Goal: Task Accomplishment & Management: Use online tool/utility

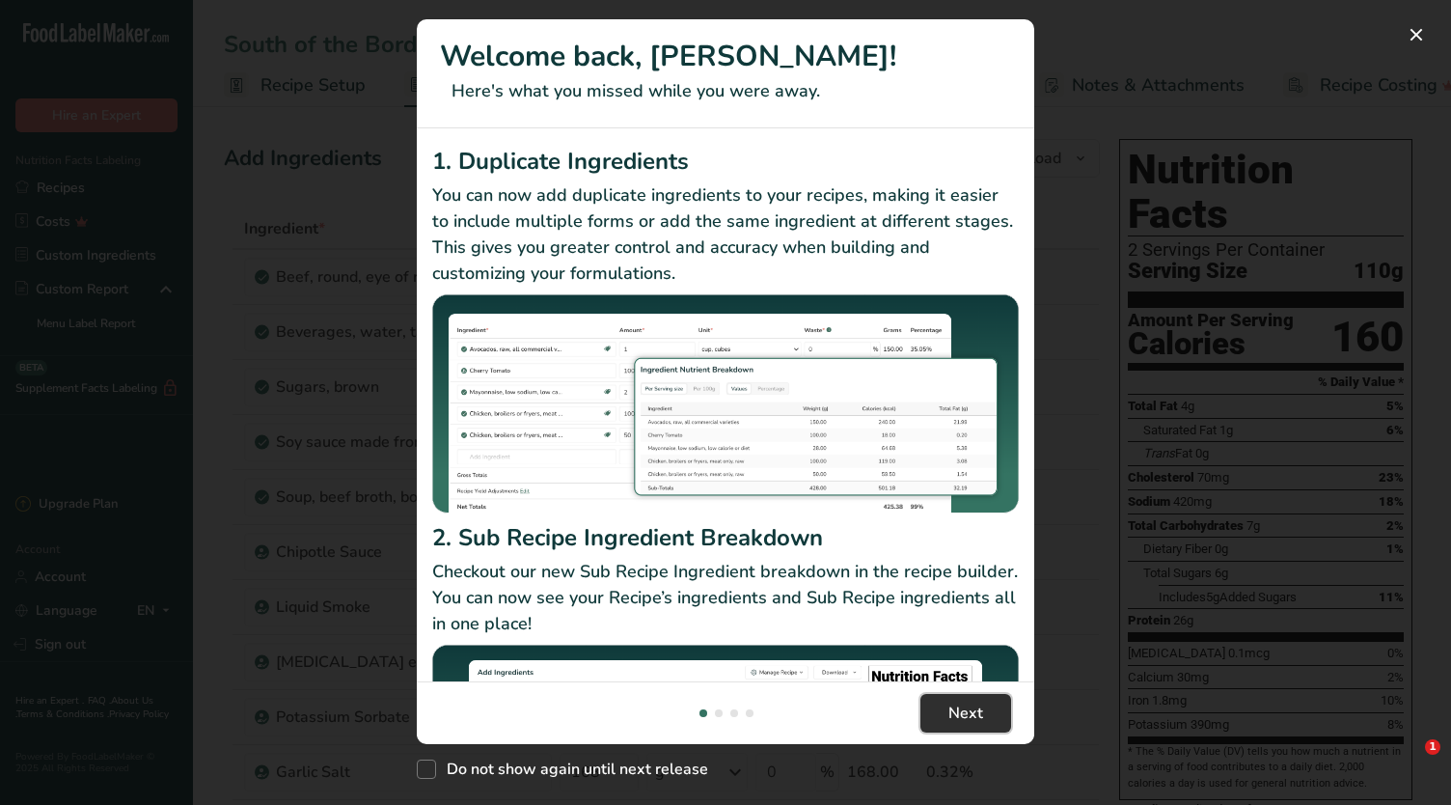
click at [956, 713] on span "Next" at bounding box center [966, 713] width 35 height 23
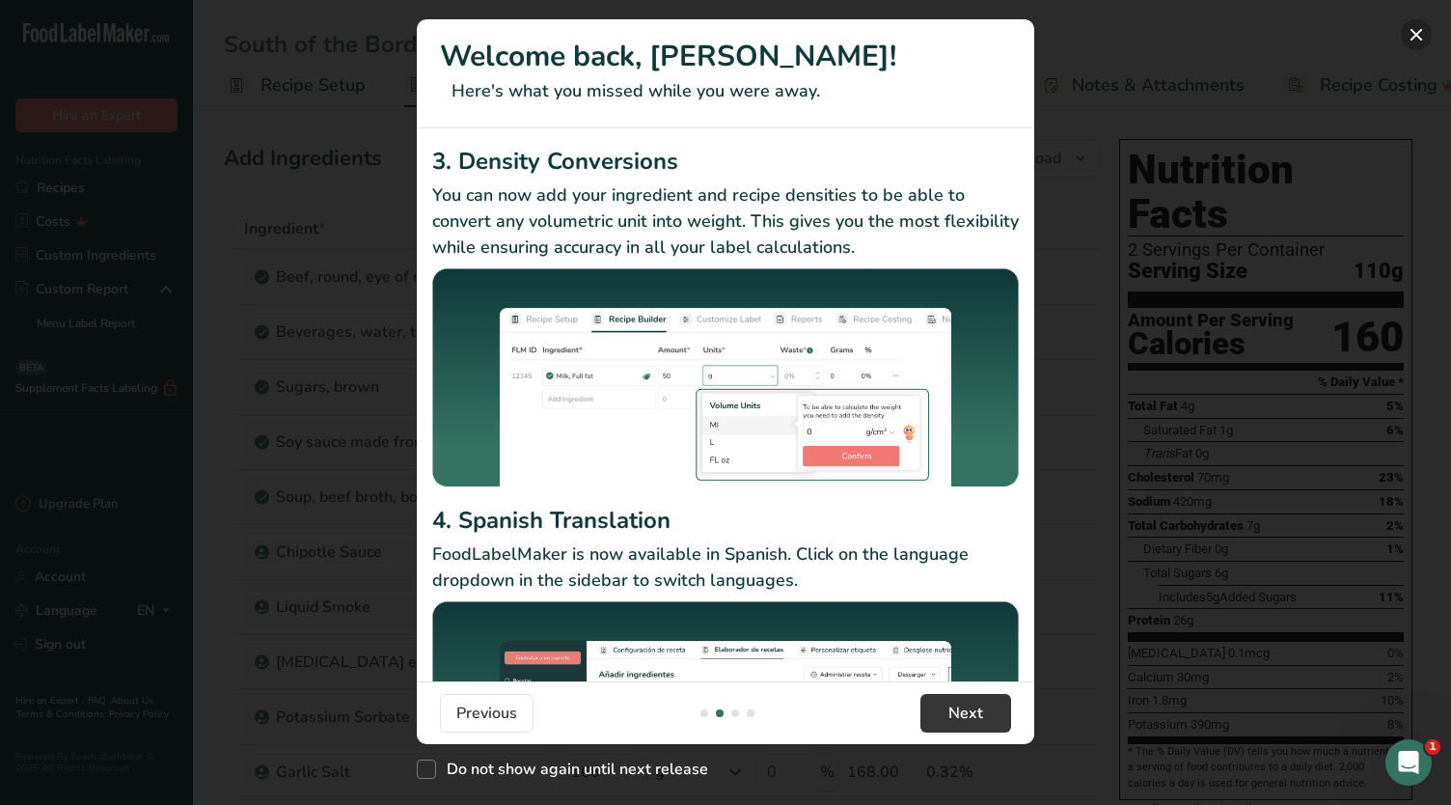
click at [1415, 39] on button "New Features" at bounding box center [1416, 34] width 31 height 31
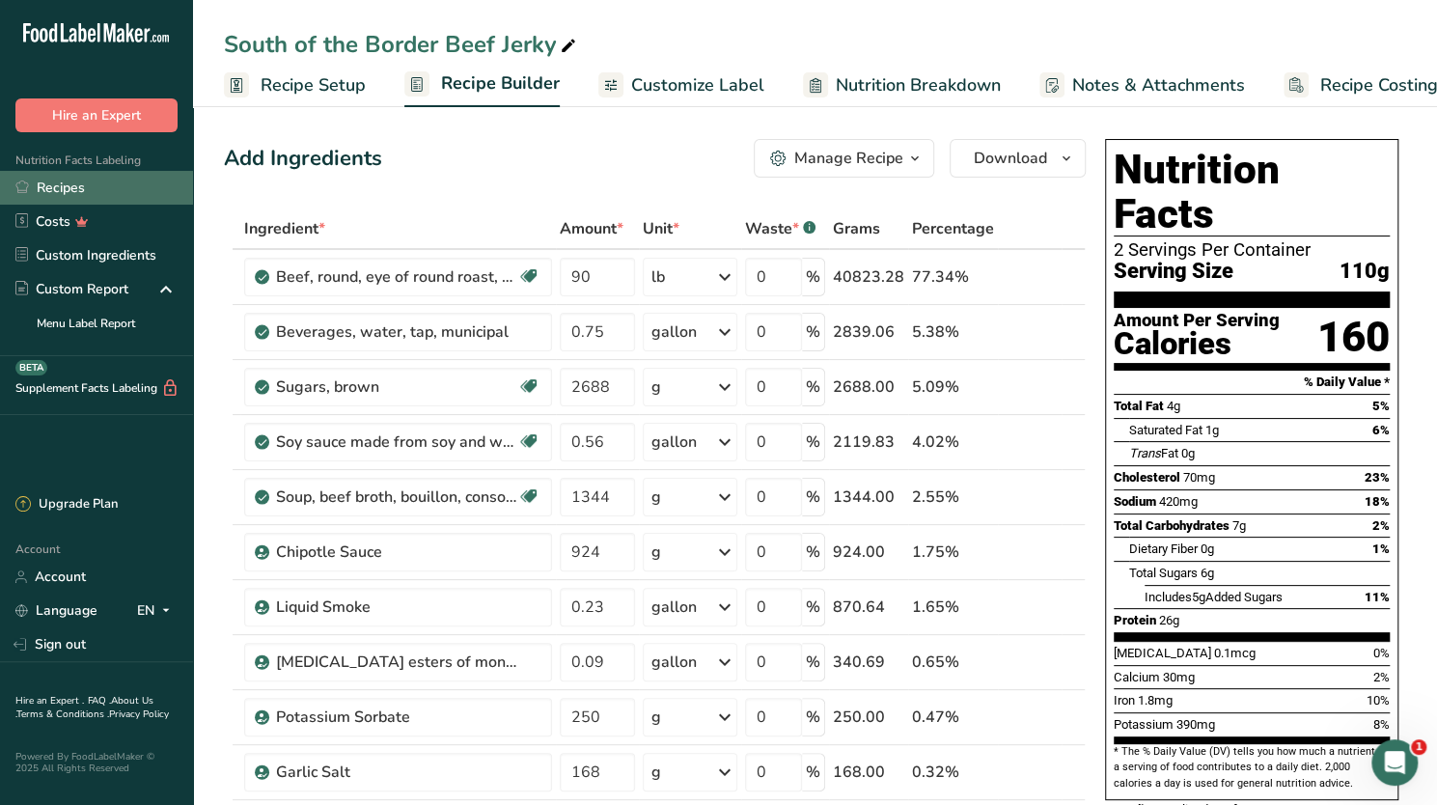
click at [59, 178] on link "Recipes" at bounding box center [96, 188] width 193 height 34
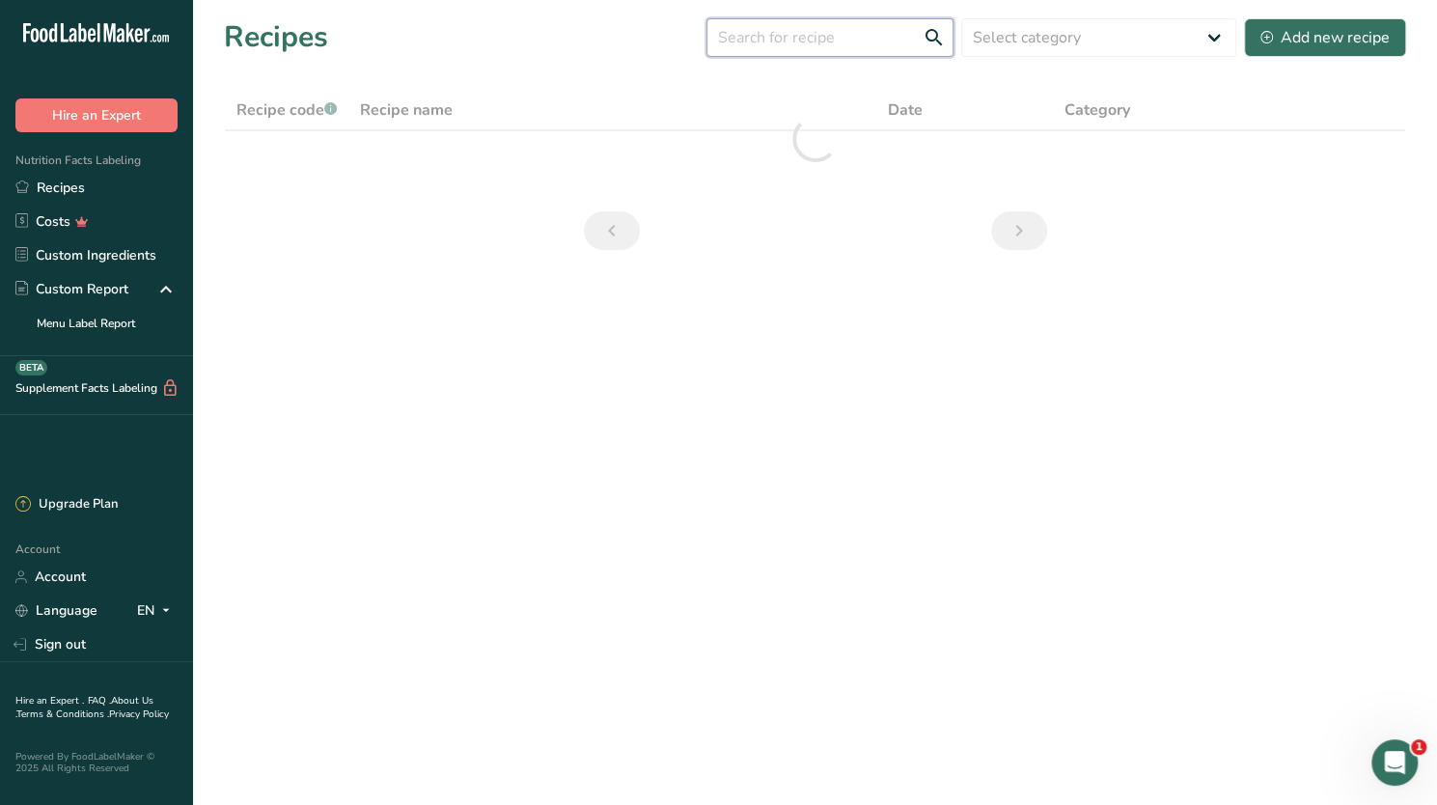
click at [805, 31] on input "text" at bounding box center [829, 37] width 247 height 39
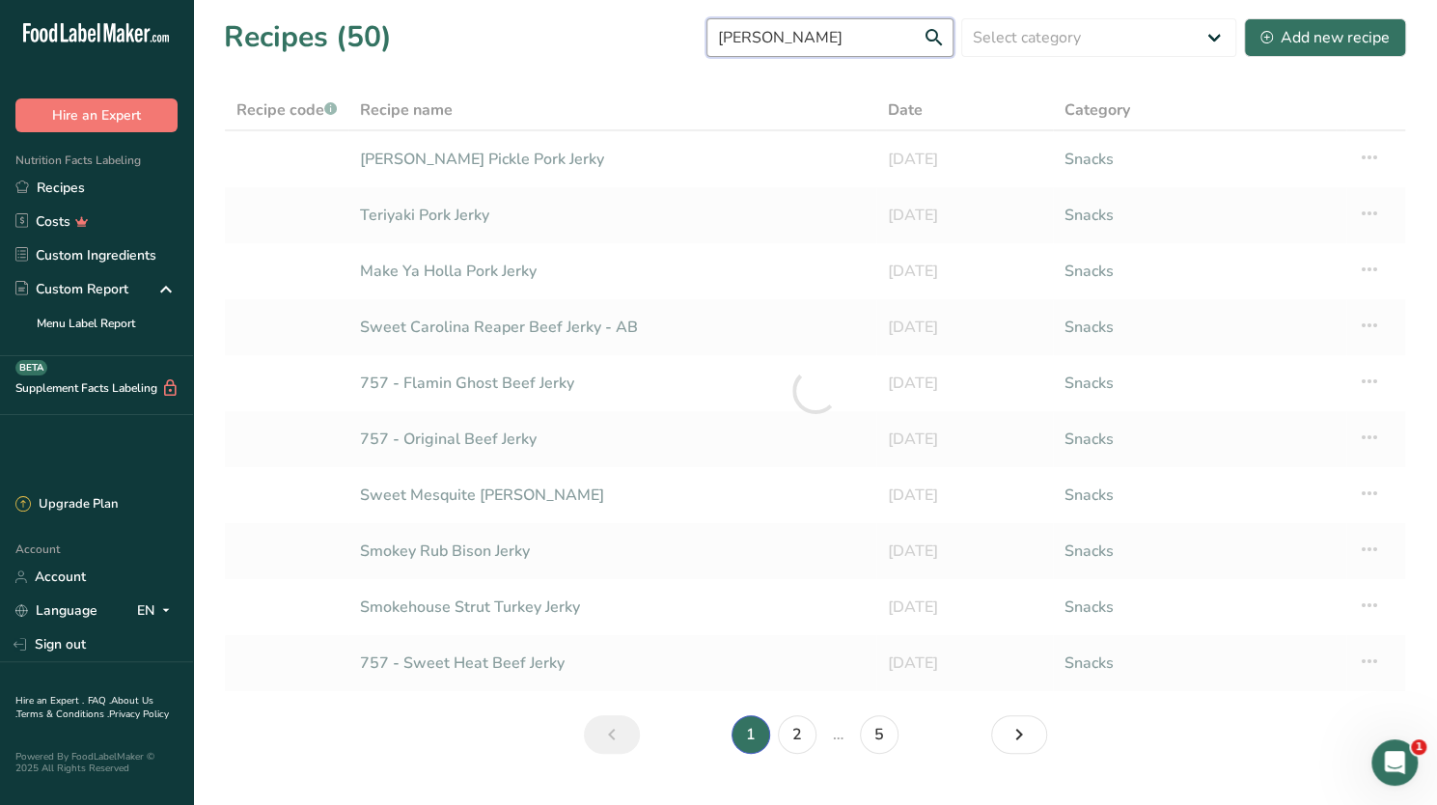
type input "[PERSON_NAME]"
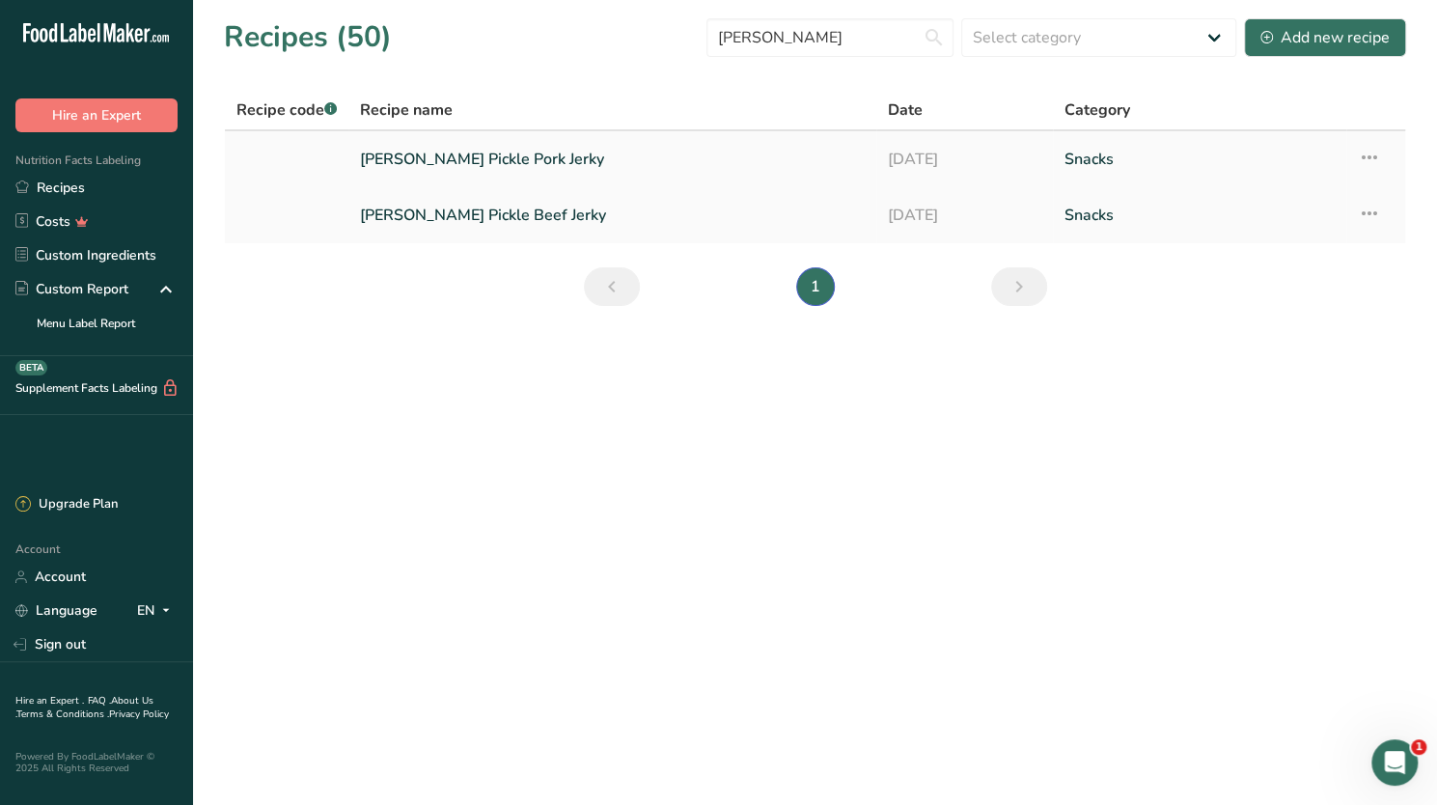
click at [416, 153] on link "[PERSON_NAME] Pickle Pork Jerky" at bounding box center [612, 159] width 505 height 41
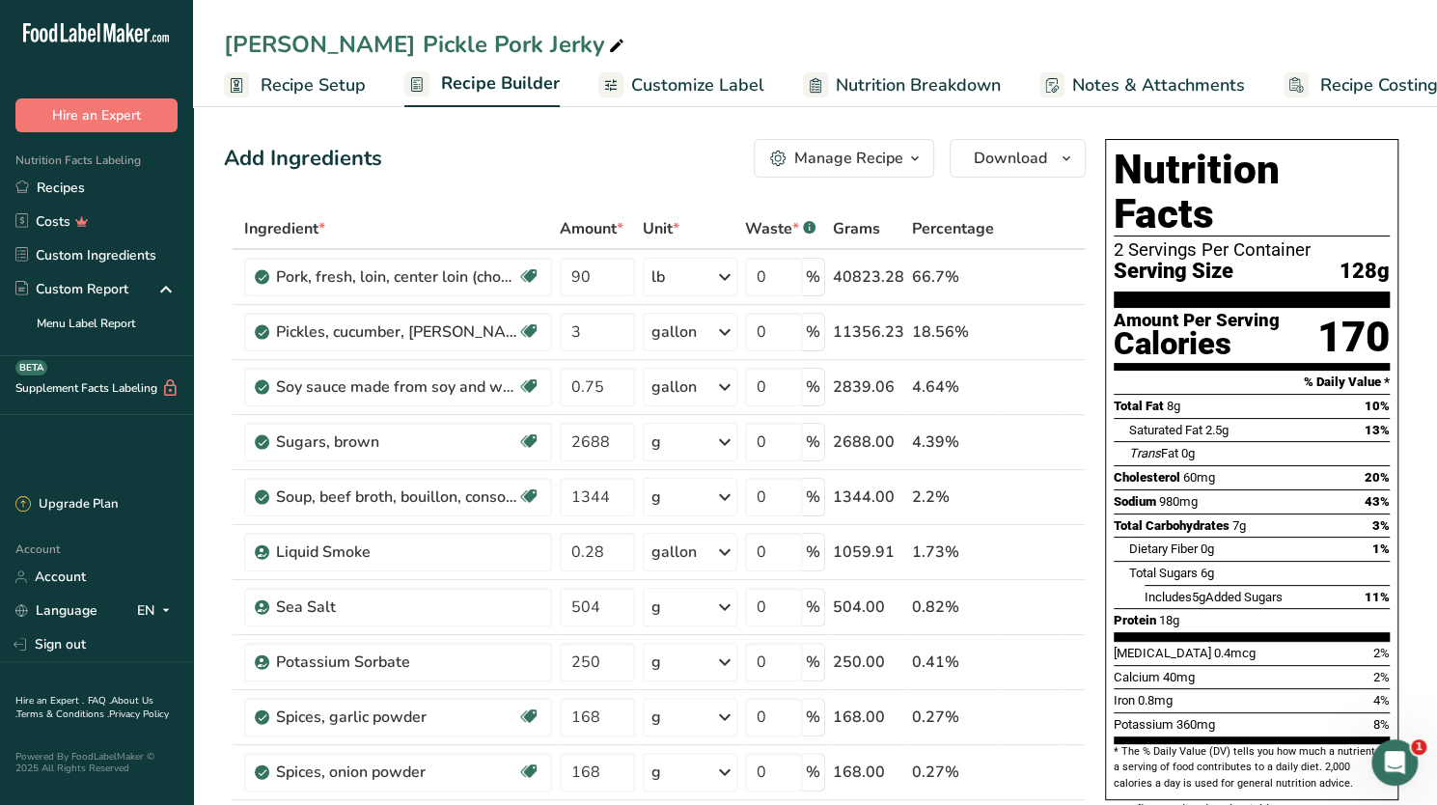
click at [670, 85] on span "Customize Label" at bounding box center [697, 85] width 133 height 26
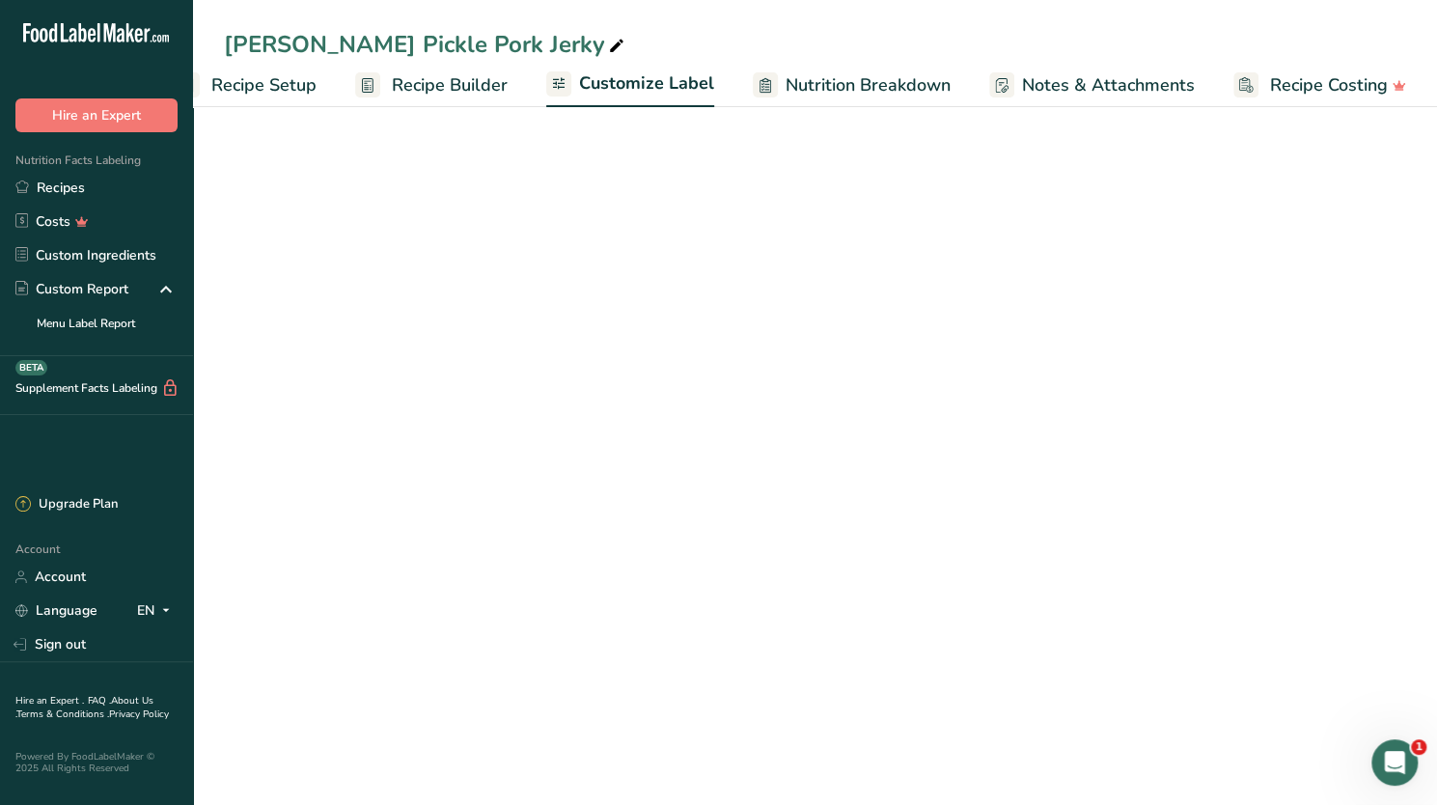
scroll to position [0, 50]
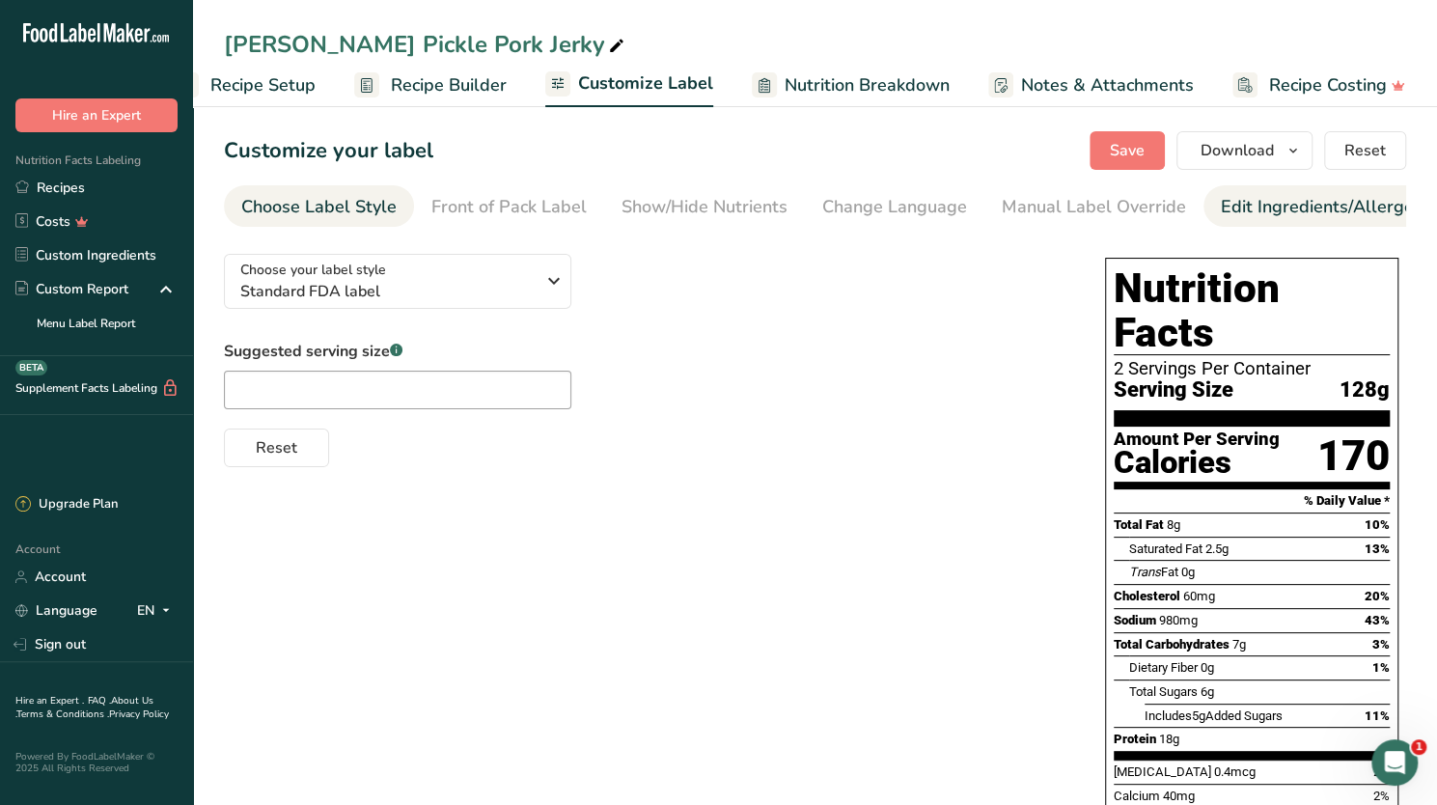
click at [1297, 196] on div "Edit Ingredients/Allergens List" at bounding box center [1343, 207] width 245 height 26
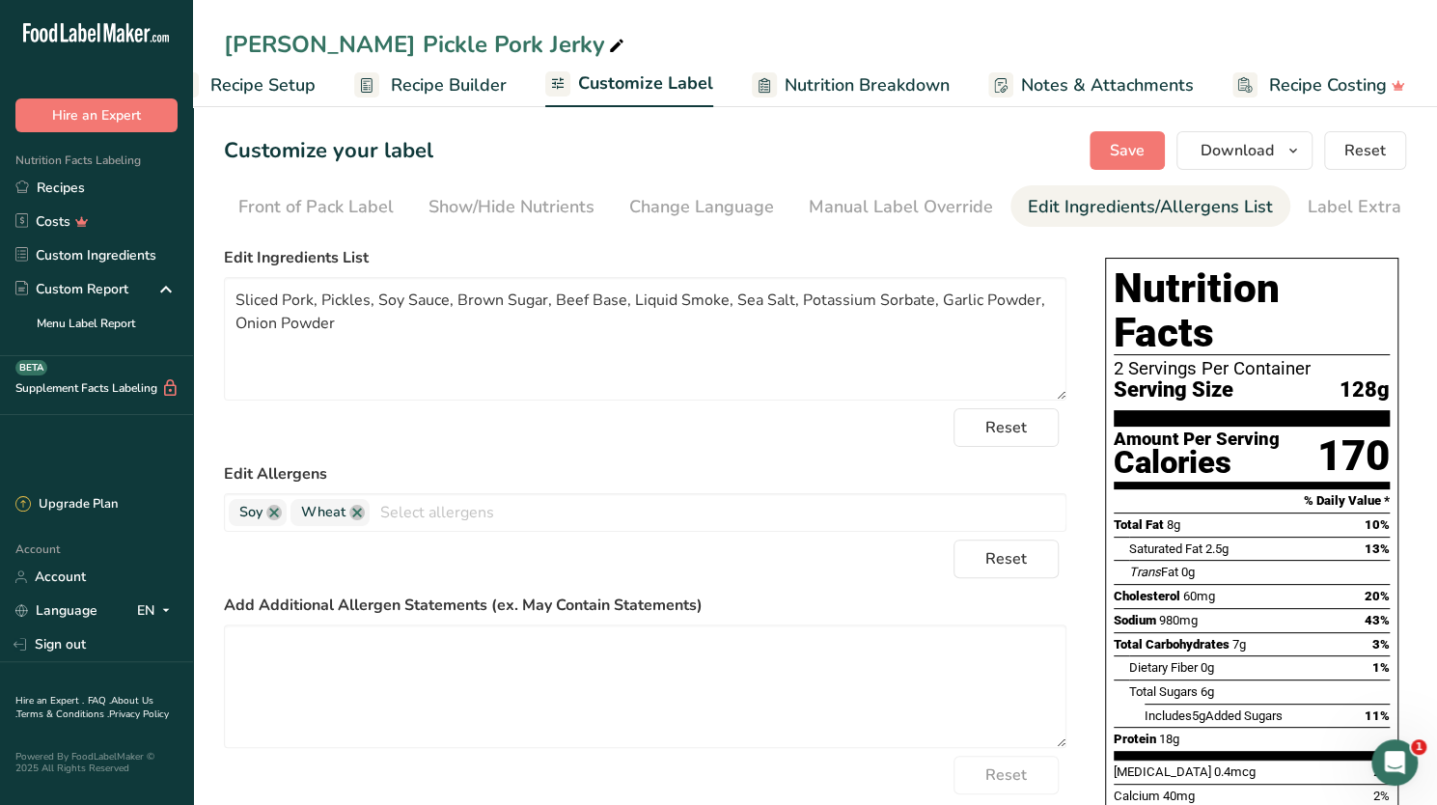
scroll to position [0, 220]
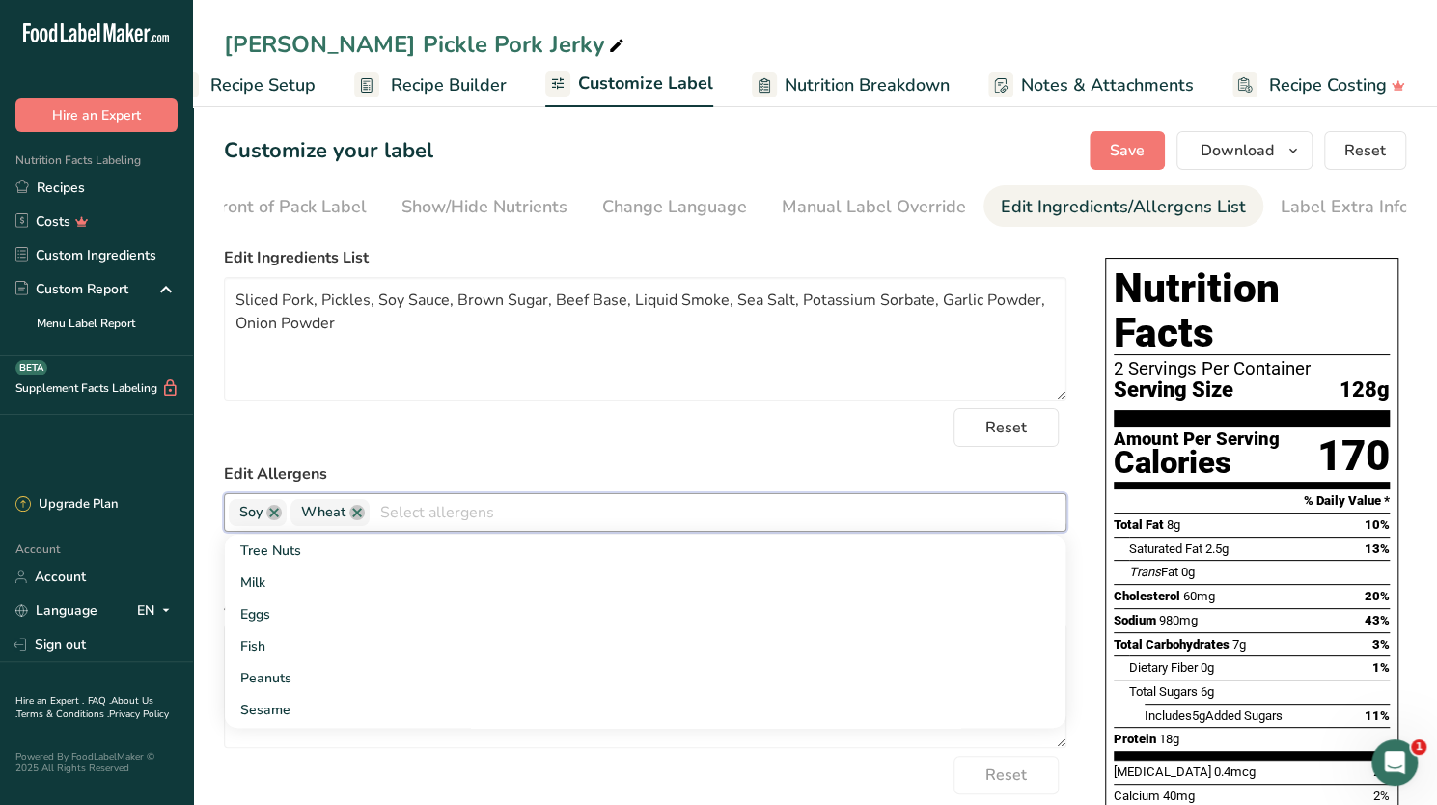
click at [412, 517] on input "text" at bounding box center [718, 512] width 696 height 30
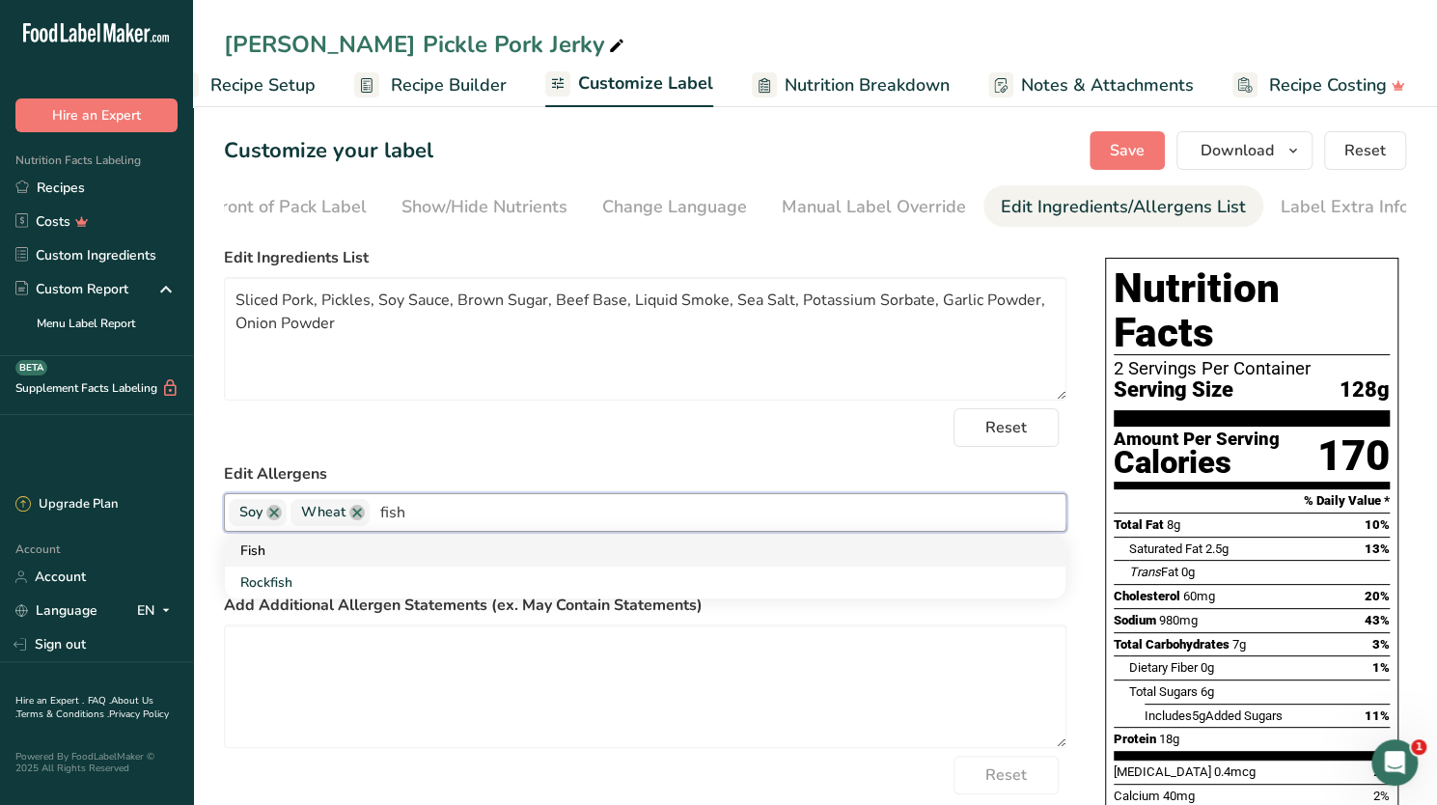
type input "fish"
click at [248, 555] on link "Fish" at bounding box center [645, 551] width 840 height 32
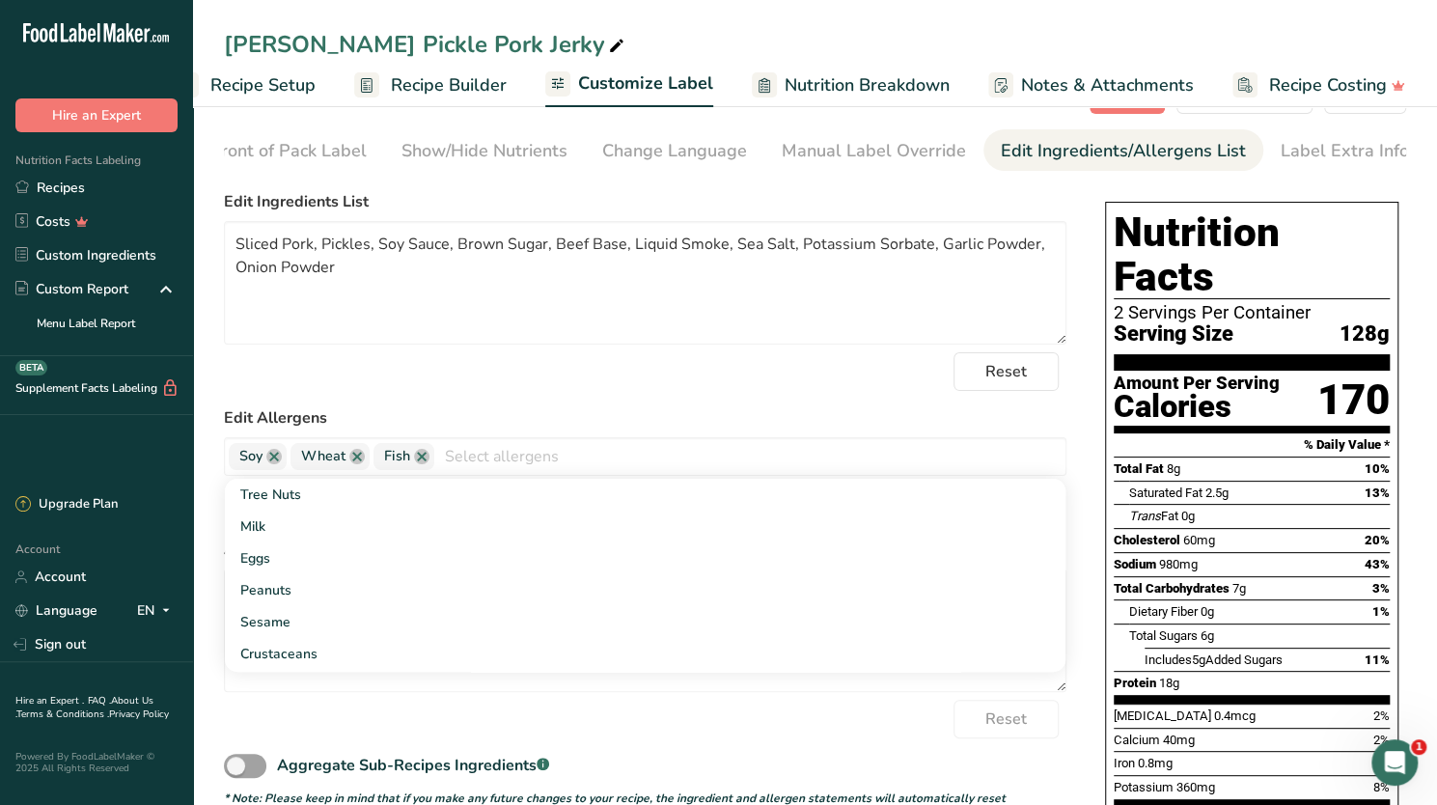
scroll to position [0, 0]
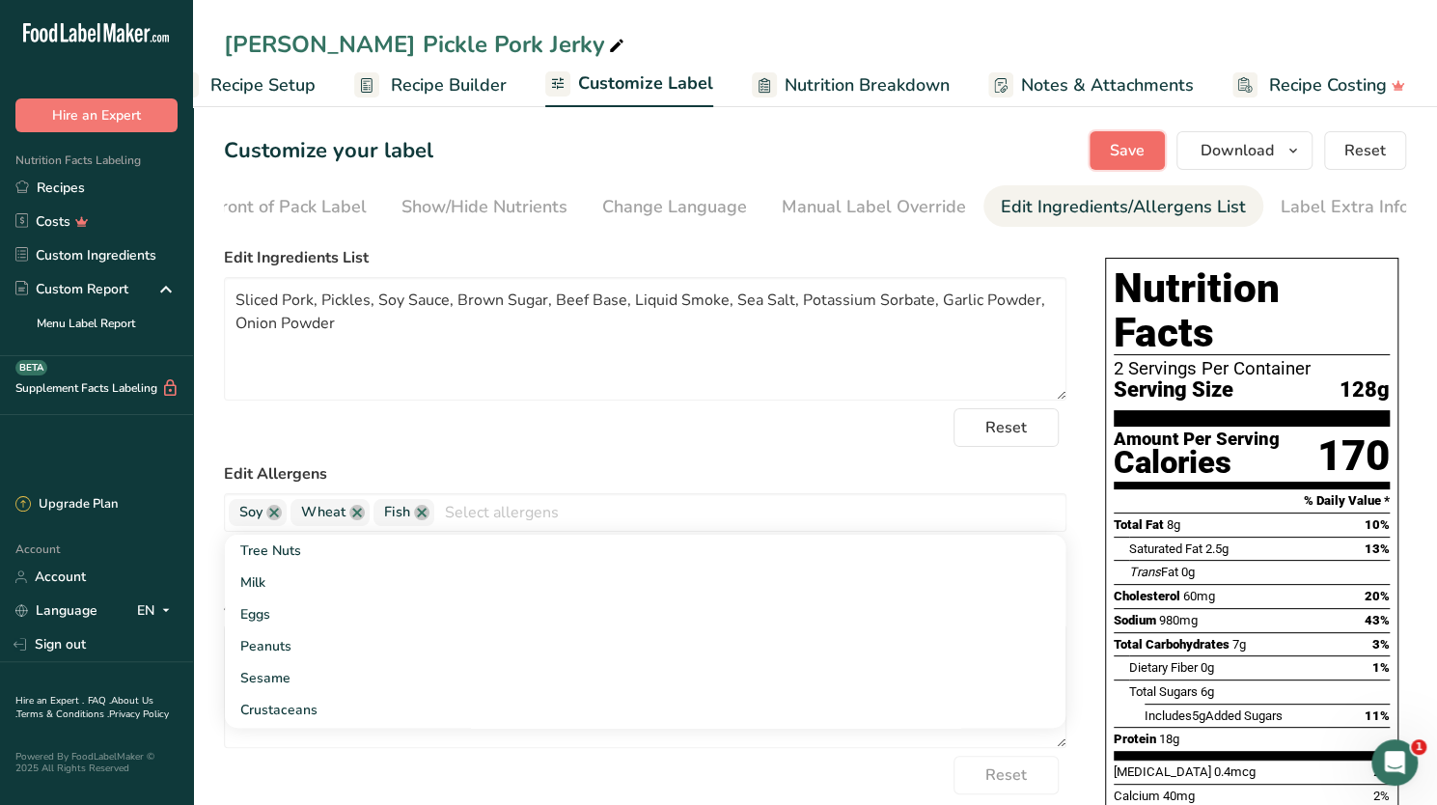
click at [1122, 146] on span "Save" at bounding box center [1127, 150] width 35 height 23
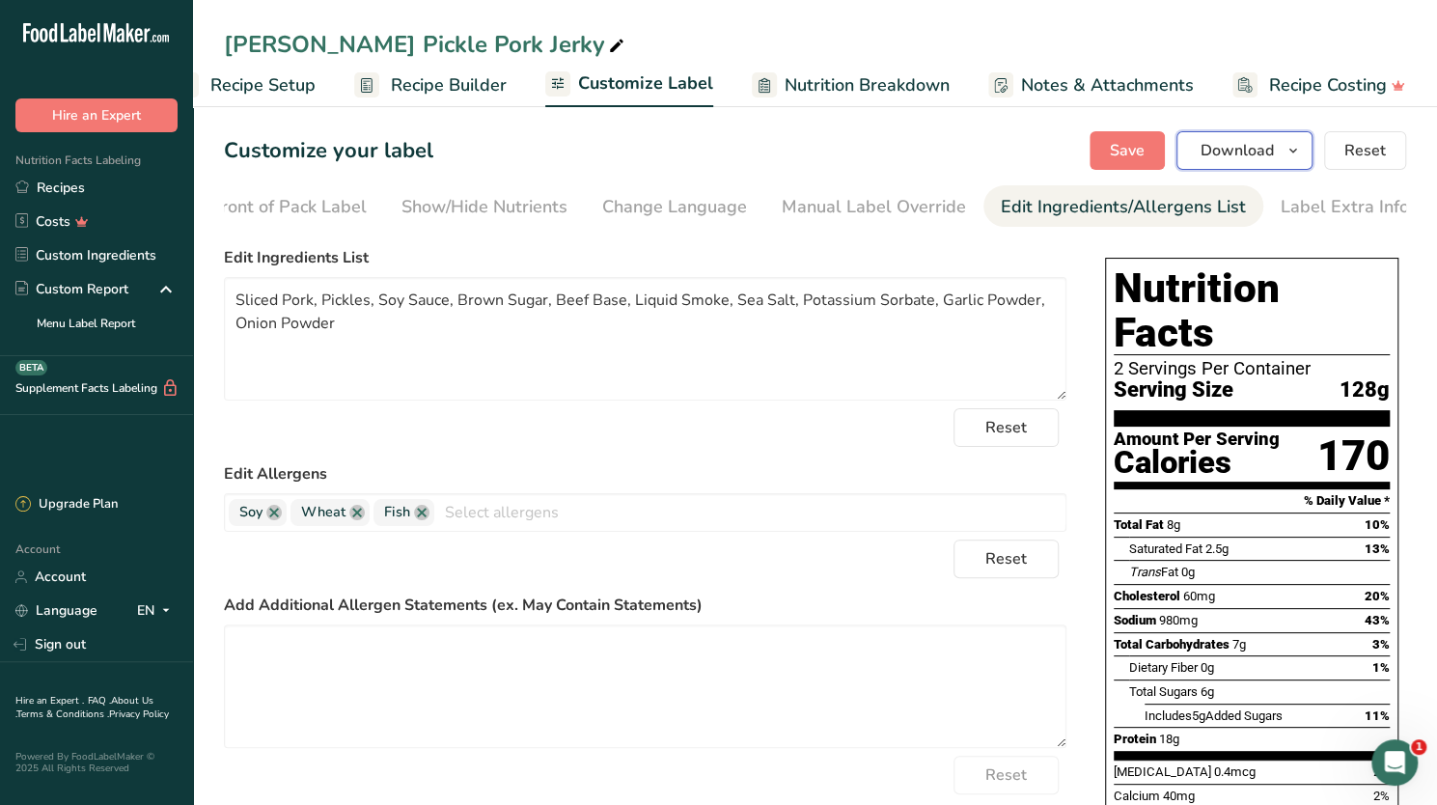
click at [1218, 139] on span "Download" at bounding box center [1236, 150] width 73 height 23
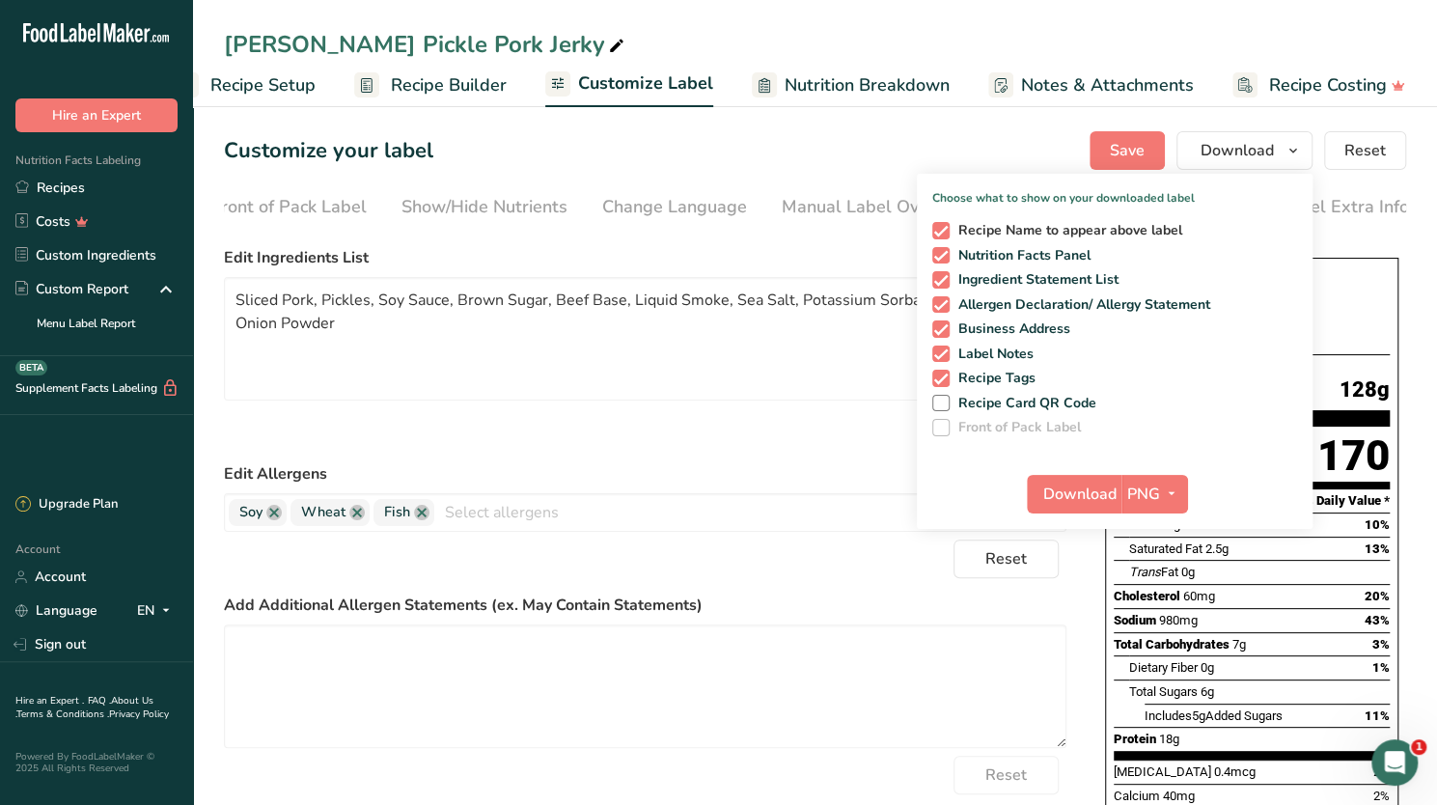
click at [940, 230] on span at bounding box center [940, 230] width 17 height 17
click at [940, 230] on input "Recipe Name to appear above label" at bounding box center [938, 230] width 13 height 13
checkbox input "false"
click at [1177, 486] on icon "button" at bounding box center [1171, 493] width 15 height 24
click at [1158, 625] on link "PDF" at bounding box center [1157, 629] width 62 height 32
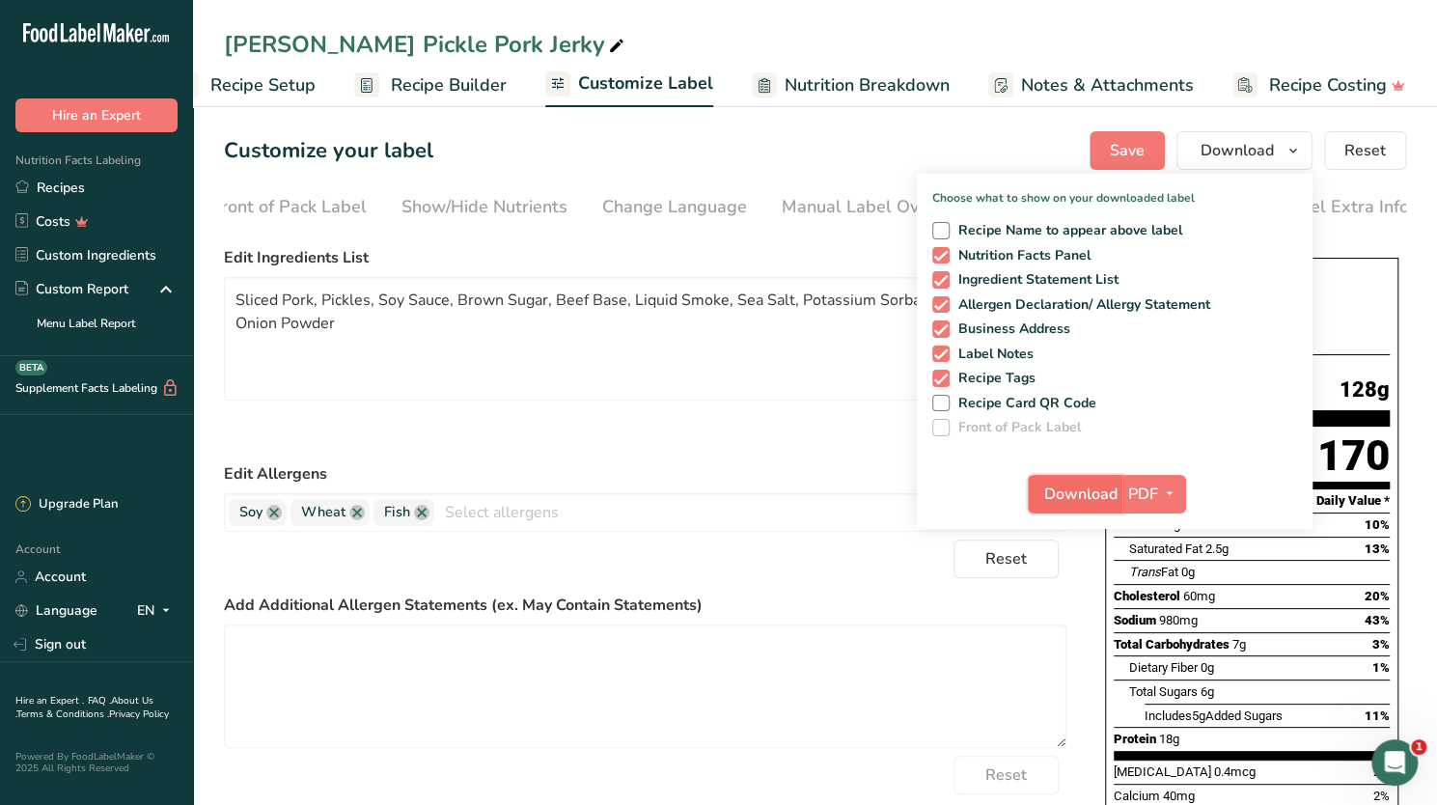
click at [1063, 491] on span "Download" at bounding box center [1080, 493] width 73 height 23
click at [423, 513] on link at bounding box center [421, 512] width 15 height 15
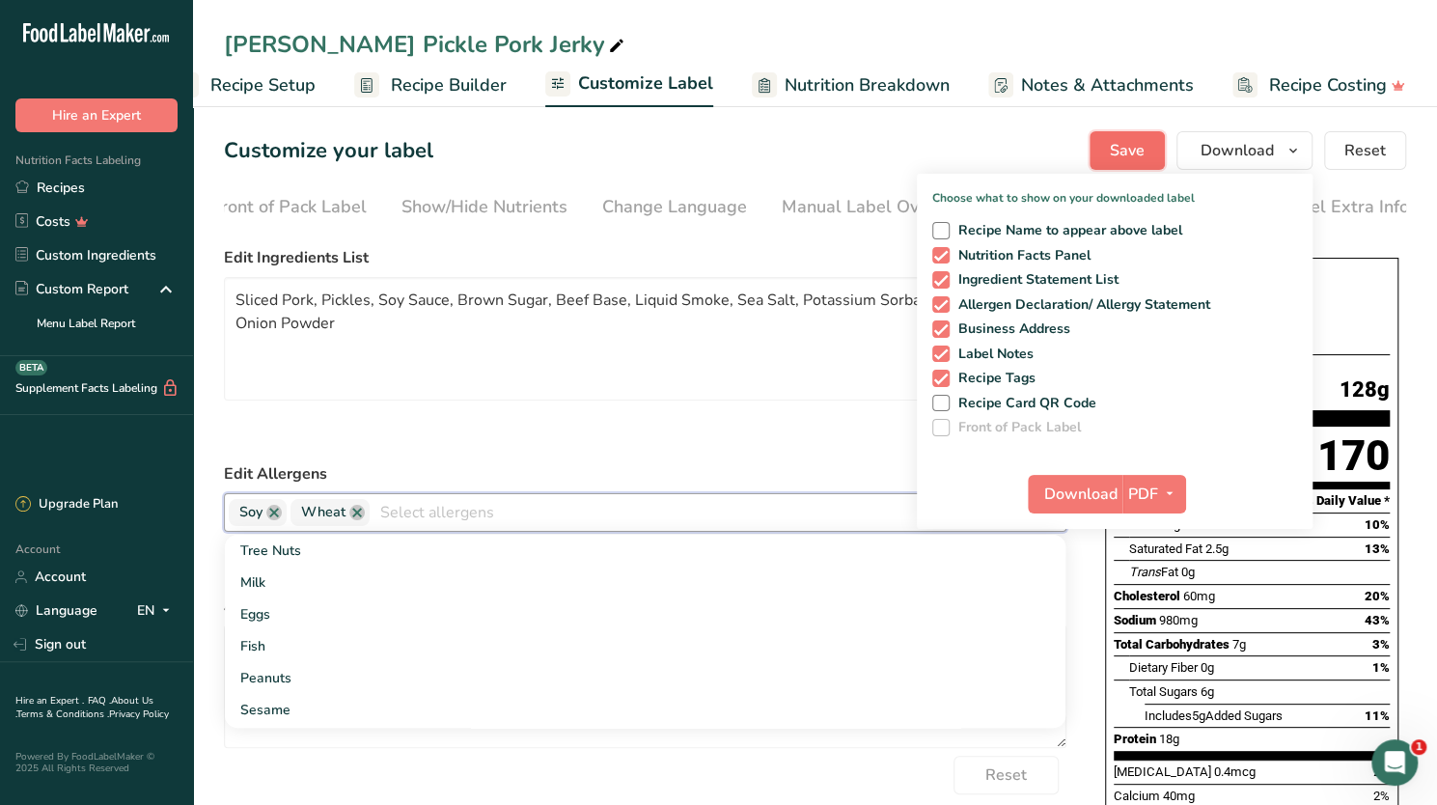
click at [1141, 140] on span "Save" at bounding box center [1127, 150] width 35 height 23
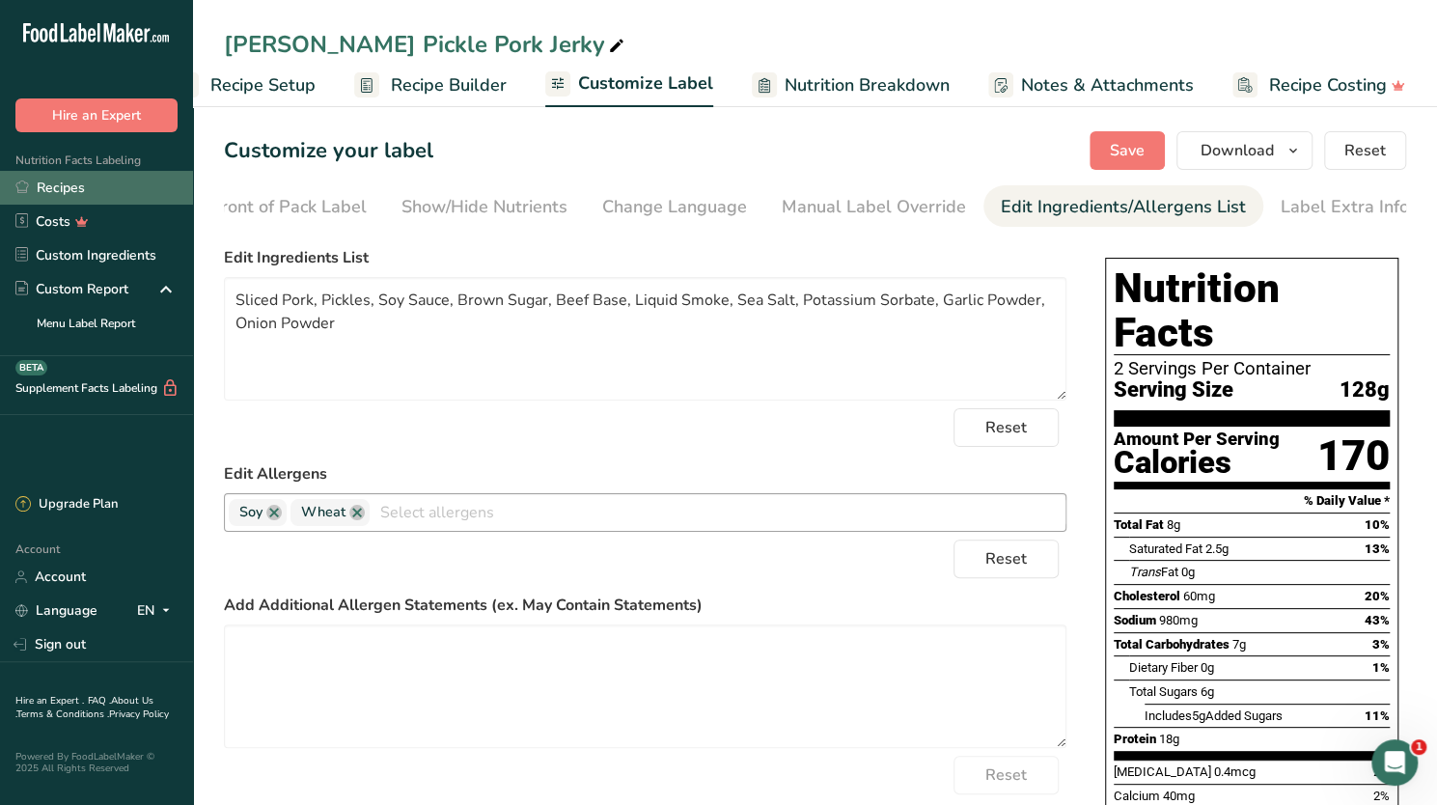
click at [40, 183] on link "Recipes" at bounding box center [96, 188] width 193 height 34
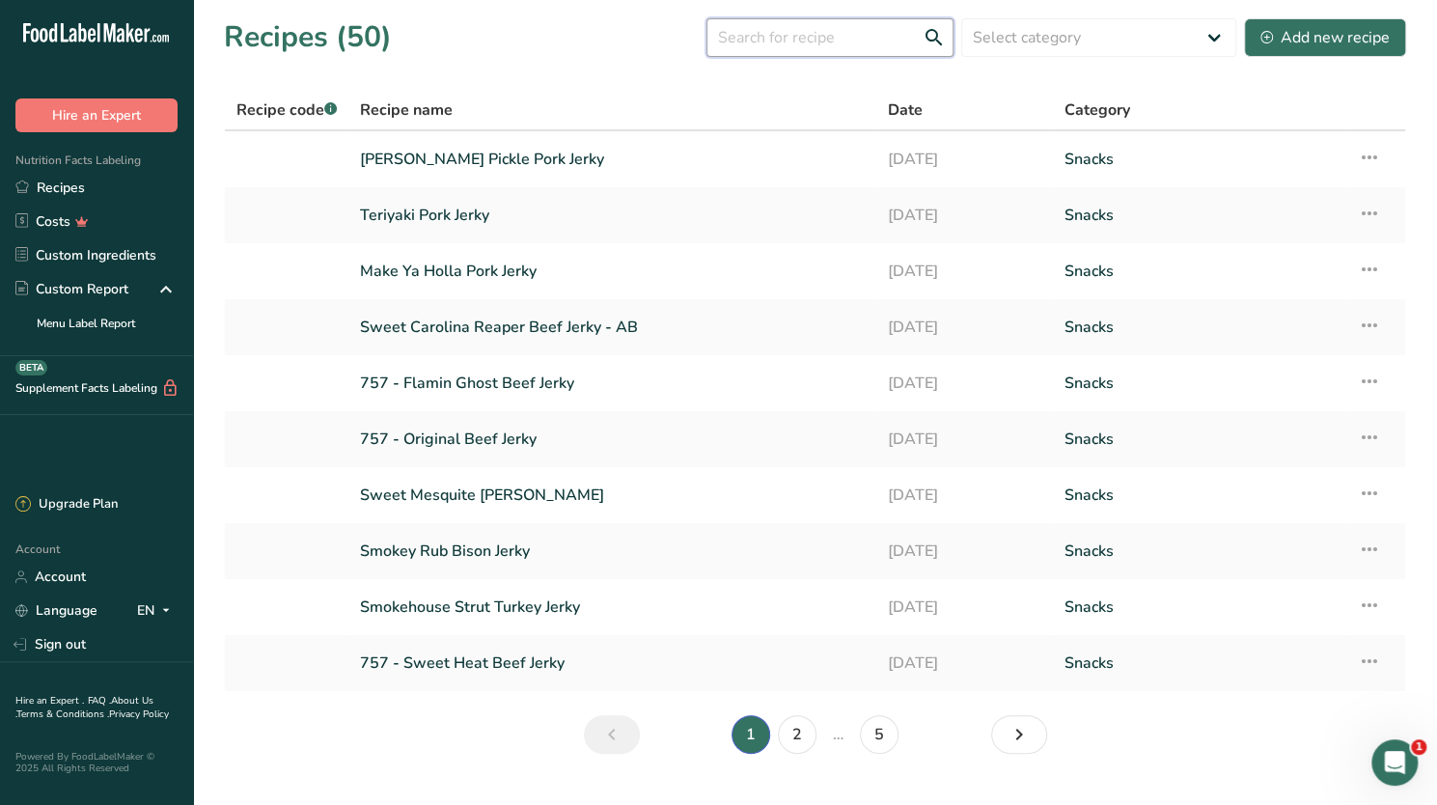
click at [807, 43] on input "text" at bounding box center [829, 37] width 247 height 39
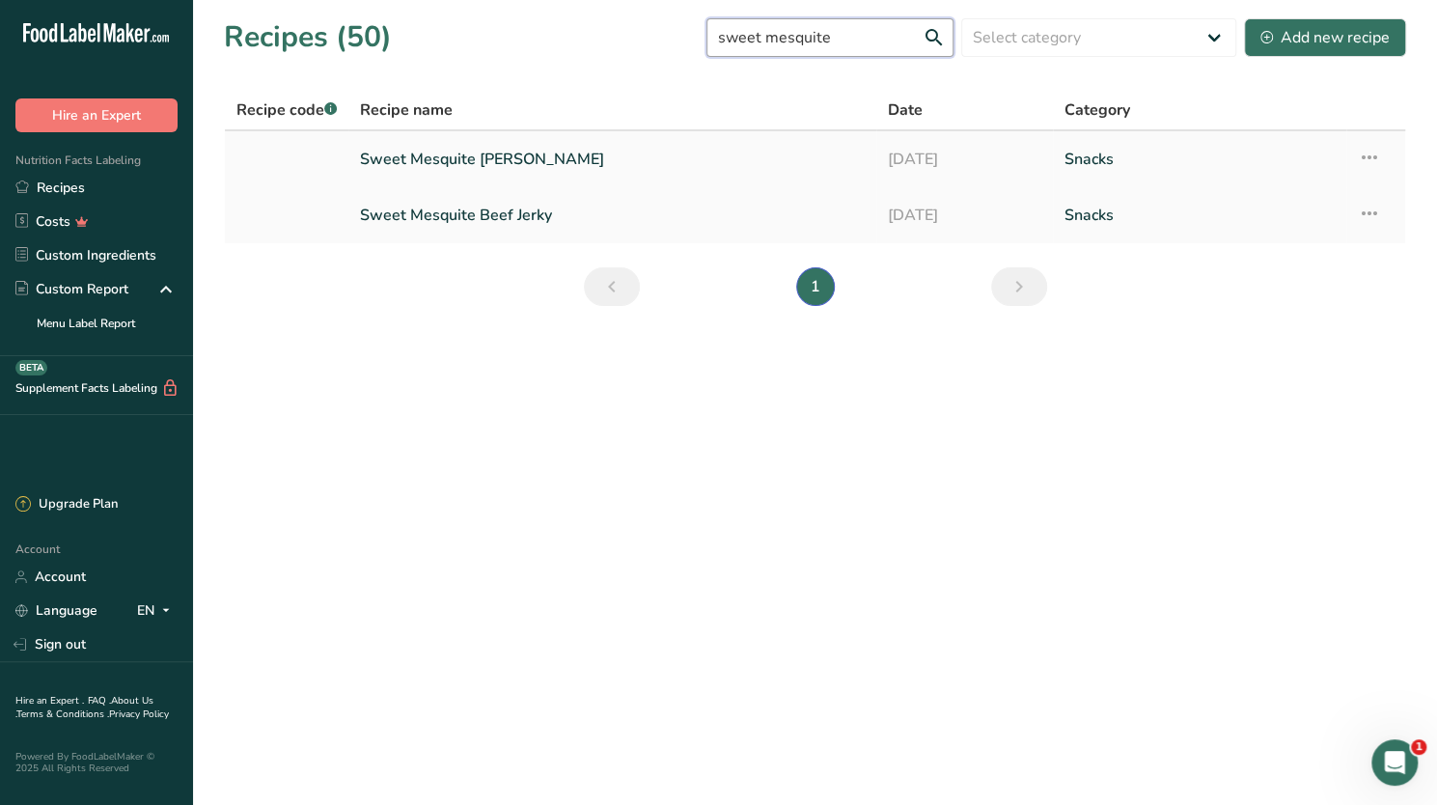
type input "sweet mesquite"
click at [449, 148] on link "Sweet Mesquite [PERSON_NAME]" at bounding box center [612, 159] width 505 height 41
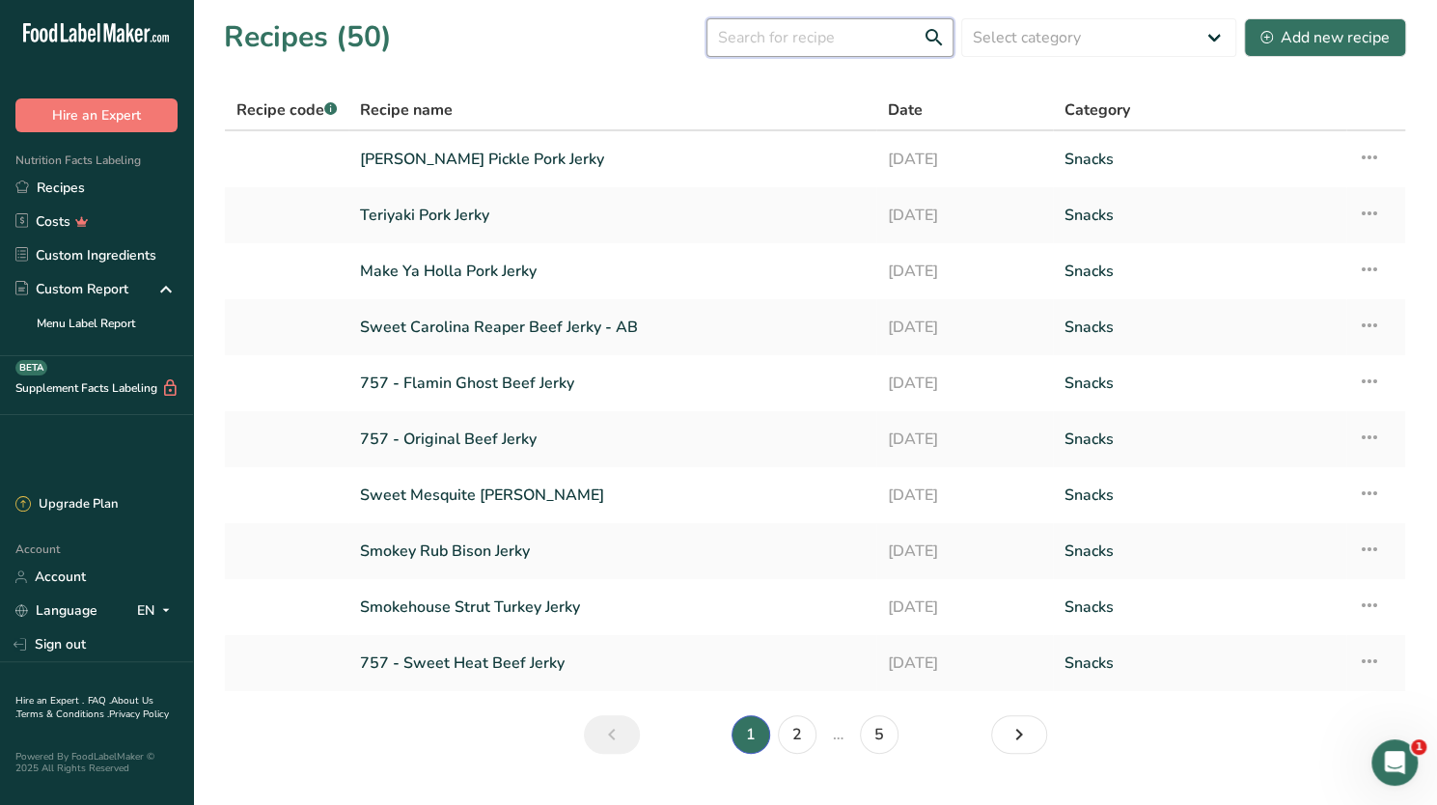
click at [772, 41] on input "text" at bounding box center [829, 37] width 247 height 39
type input "mesquite"
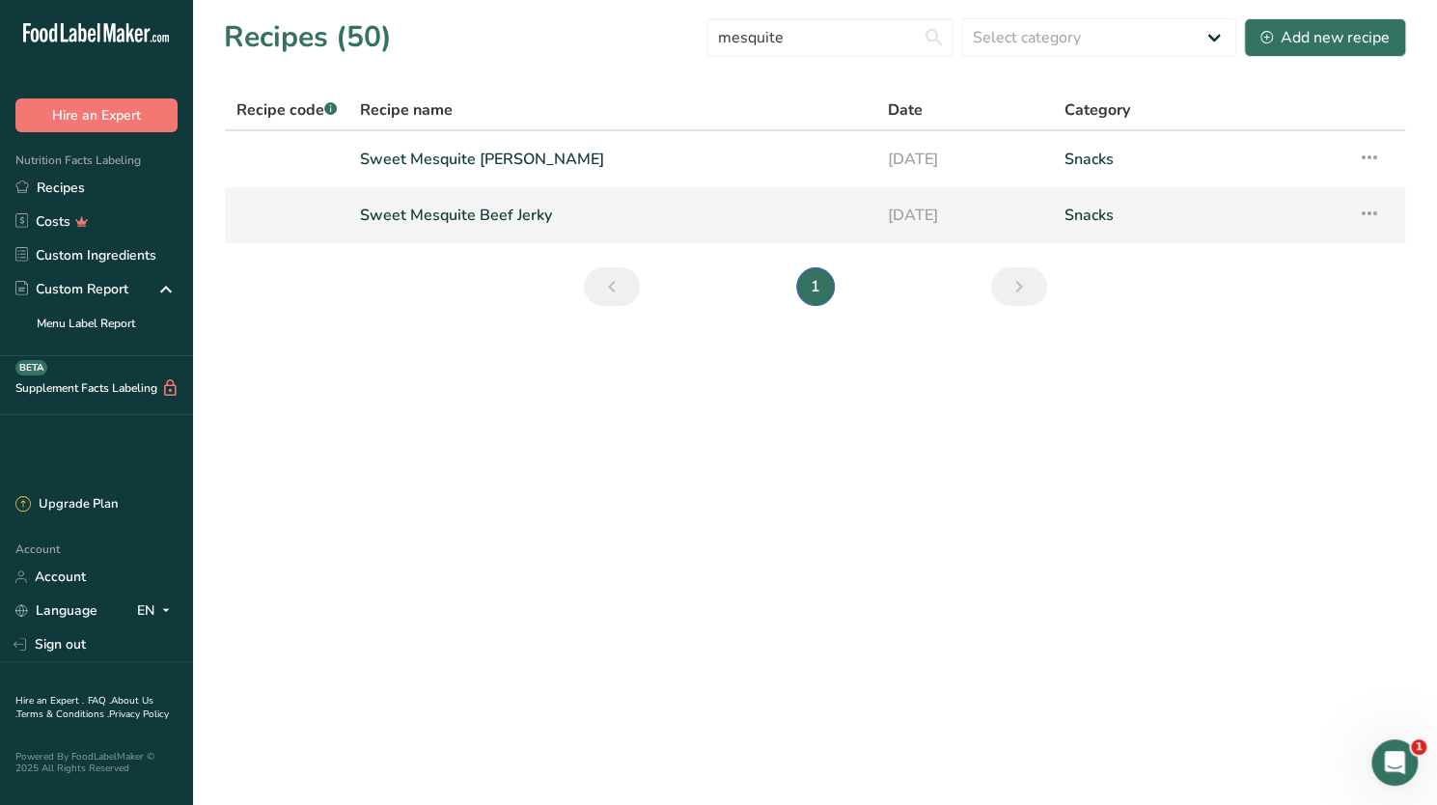
click at [482, 214] on link "Sweet Mesquite Beef Jerky" at bounding box center [612, 215] width 505 height 41
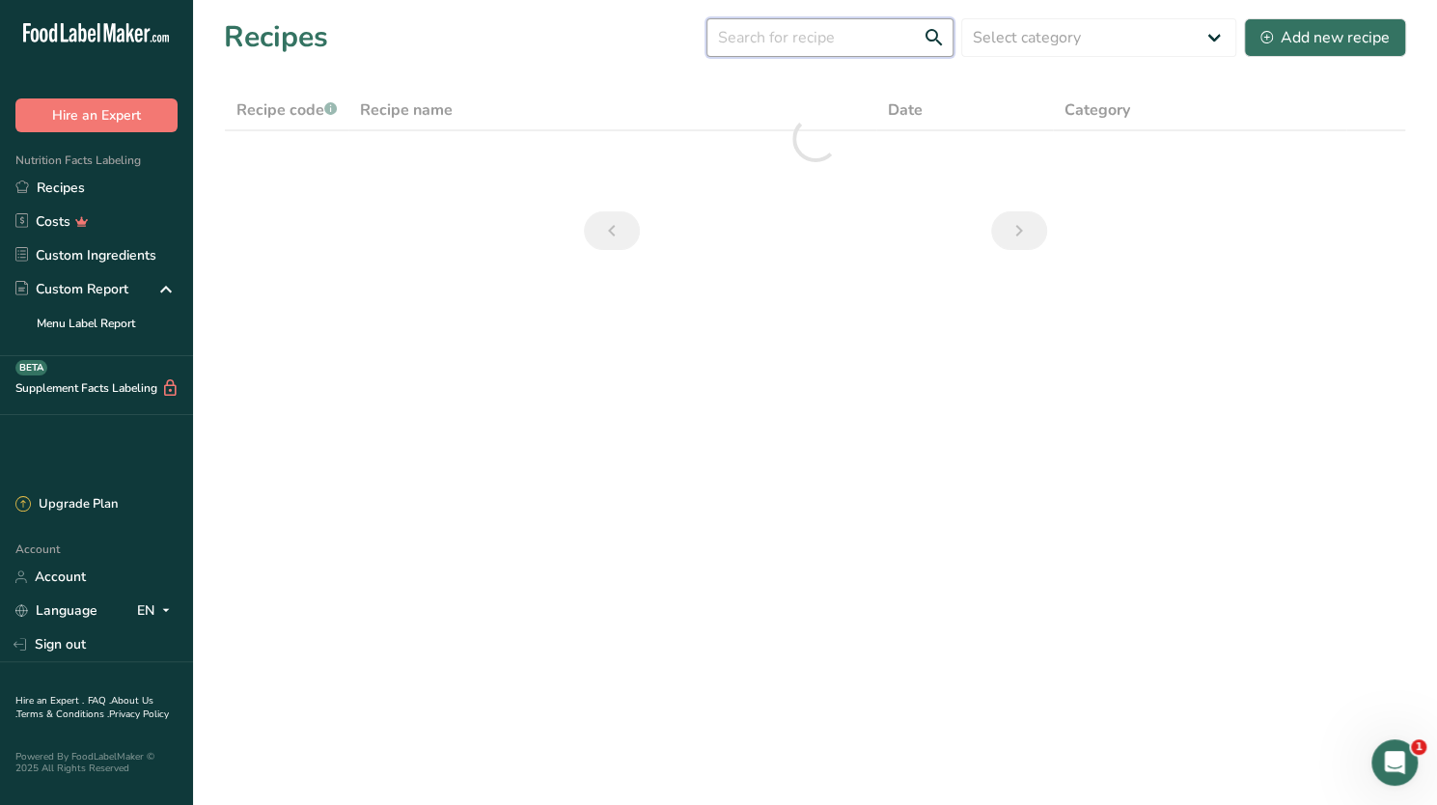
click at [807, 41] on input "text" at bounding box center [829, 37] width 247 height 39
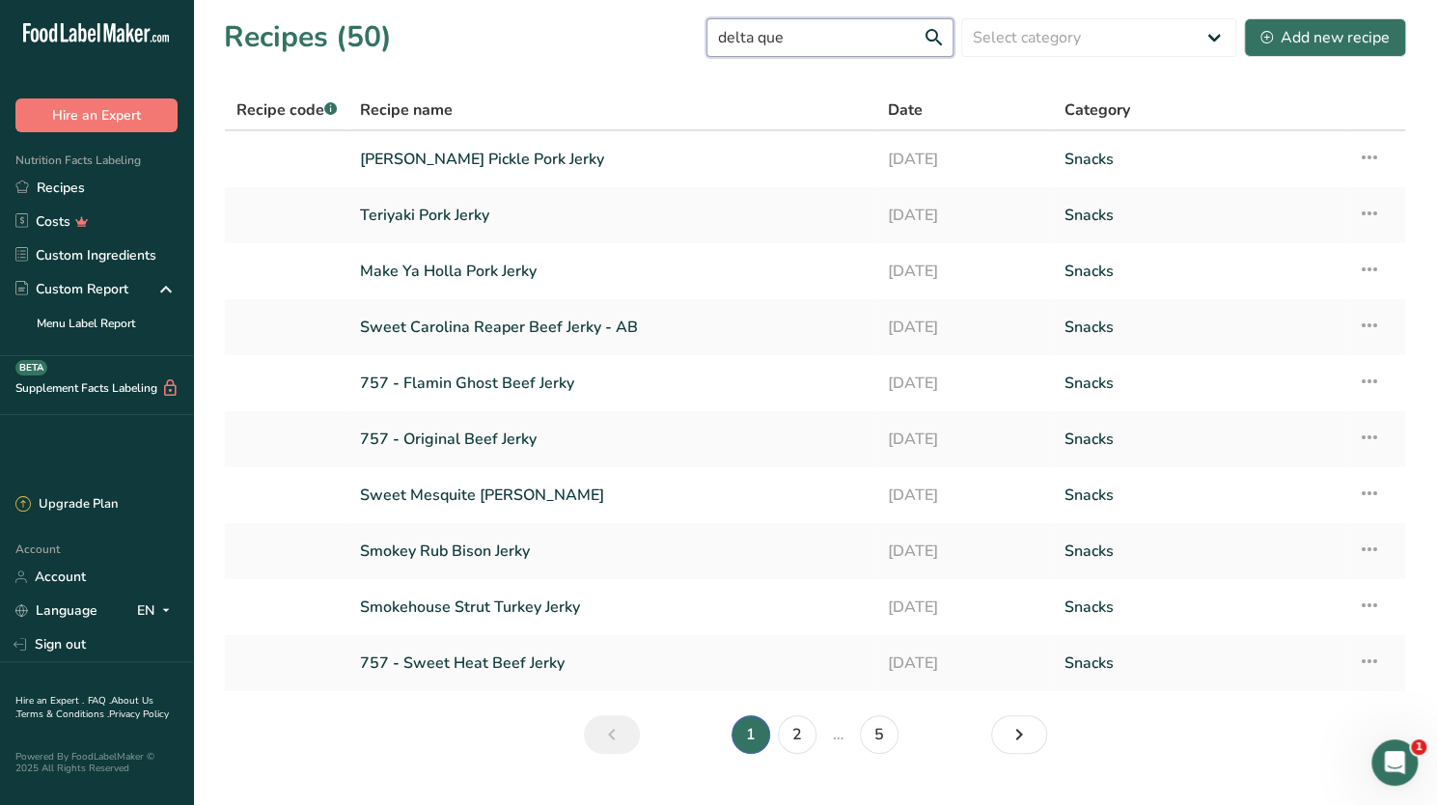
type input "delta que"
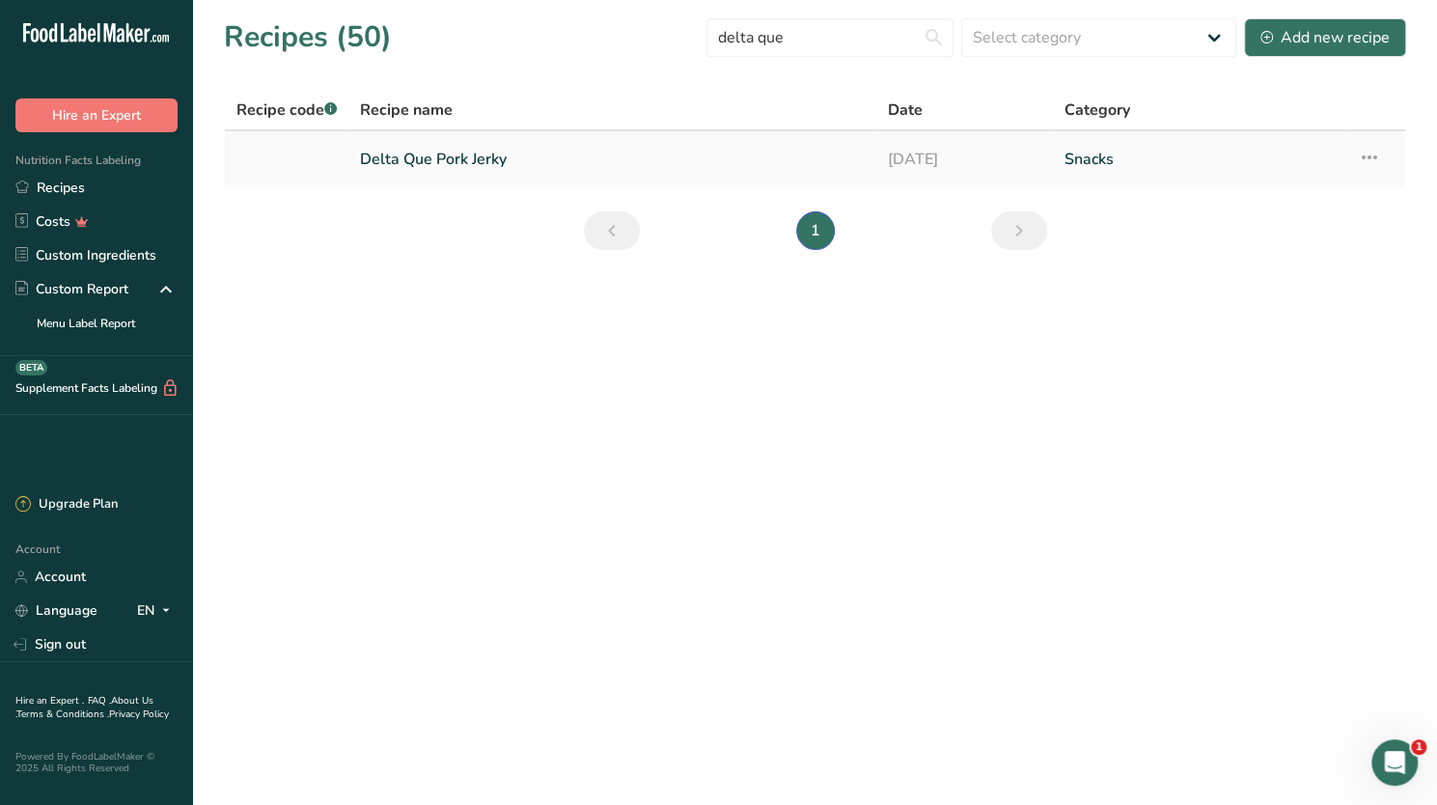
click at [471, 152] on link "Delta Que Pork Jerky" at bounding box center [612, 159] width 505 height 41
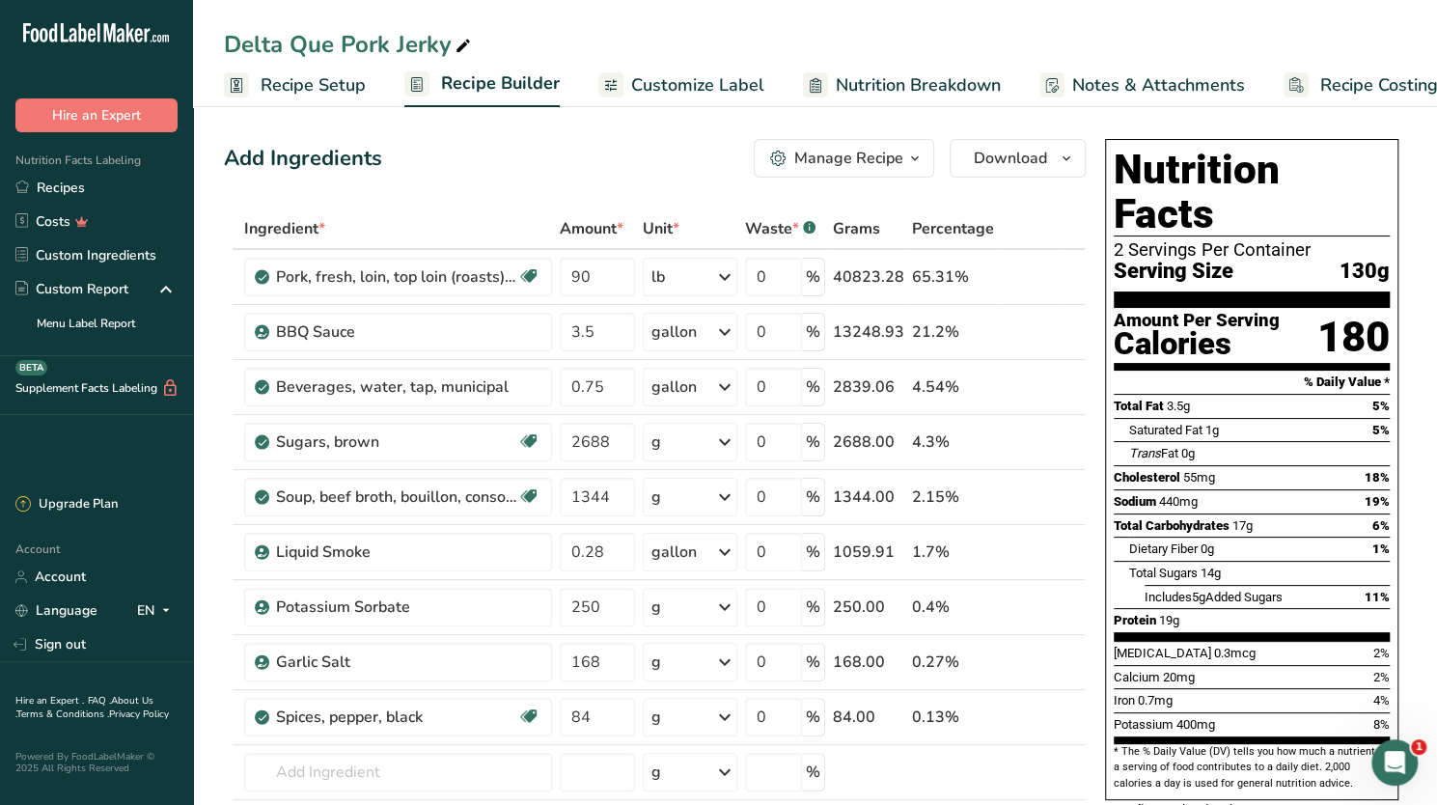
click at [683, 72] on span "Customize Label" at bounding box center [697, 85] width 133 height 26
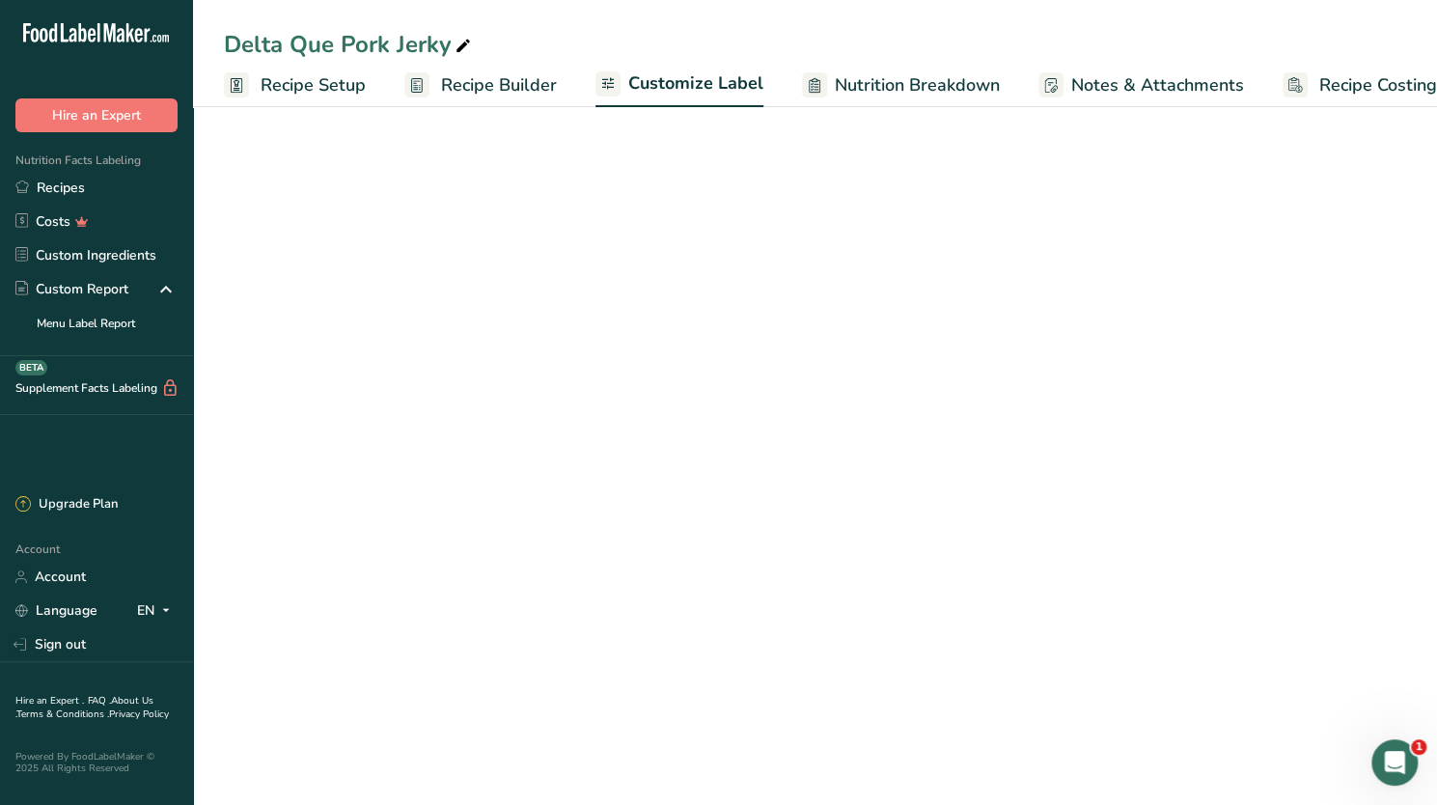
scroll to position [0, 50]
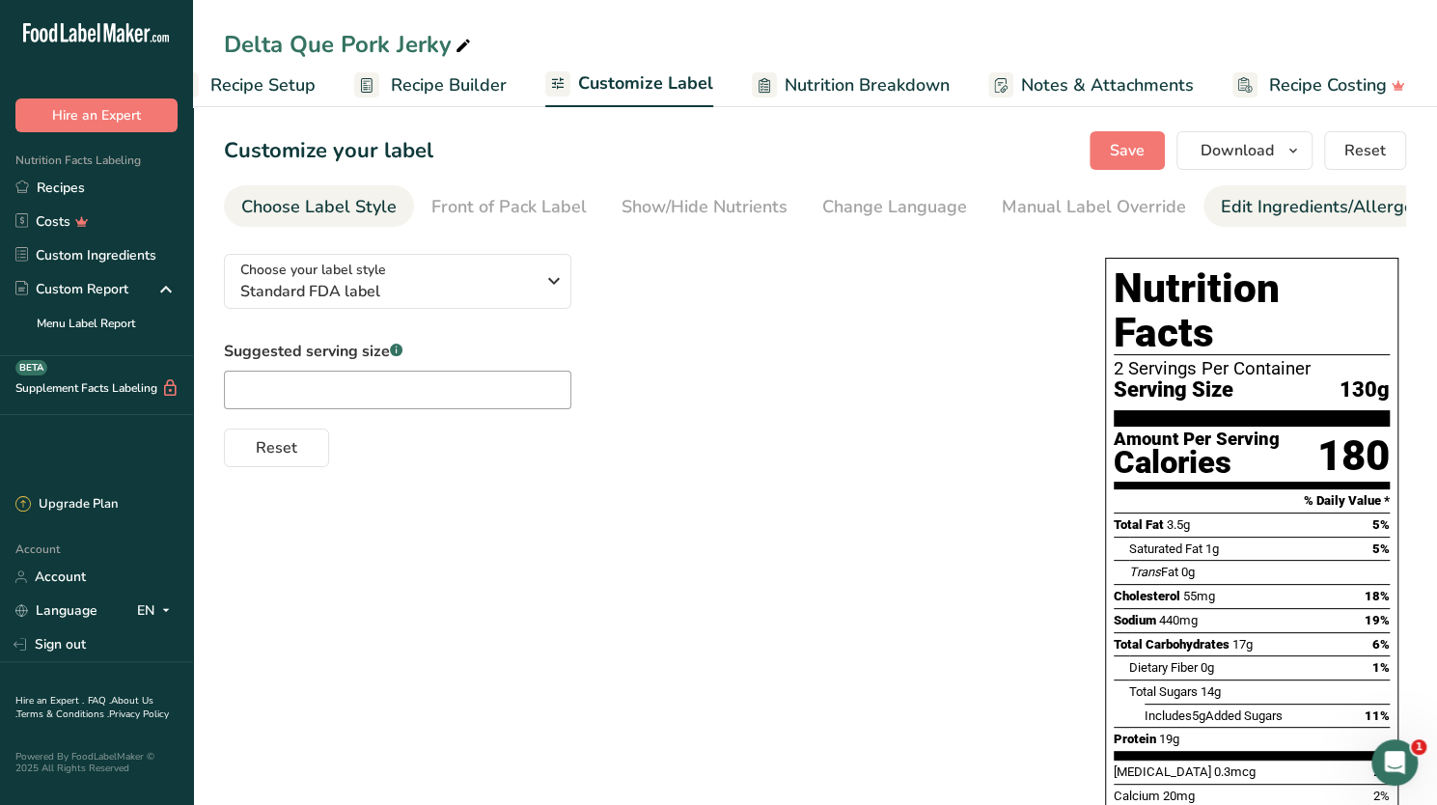
click at [1254, 209] on div "Edit Ingredients/Allergens List" at bounding box center [1343, 207] width 245 height 26
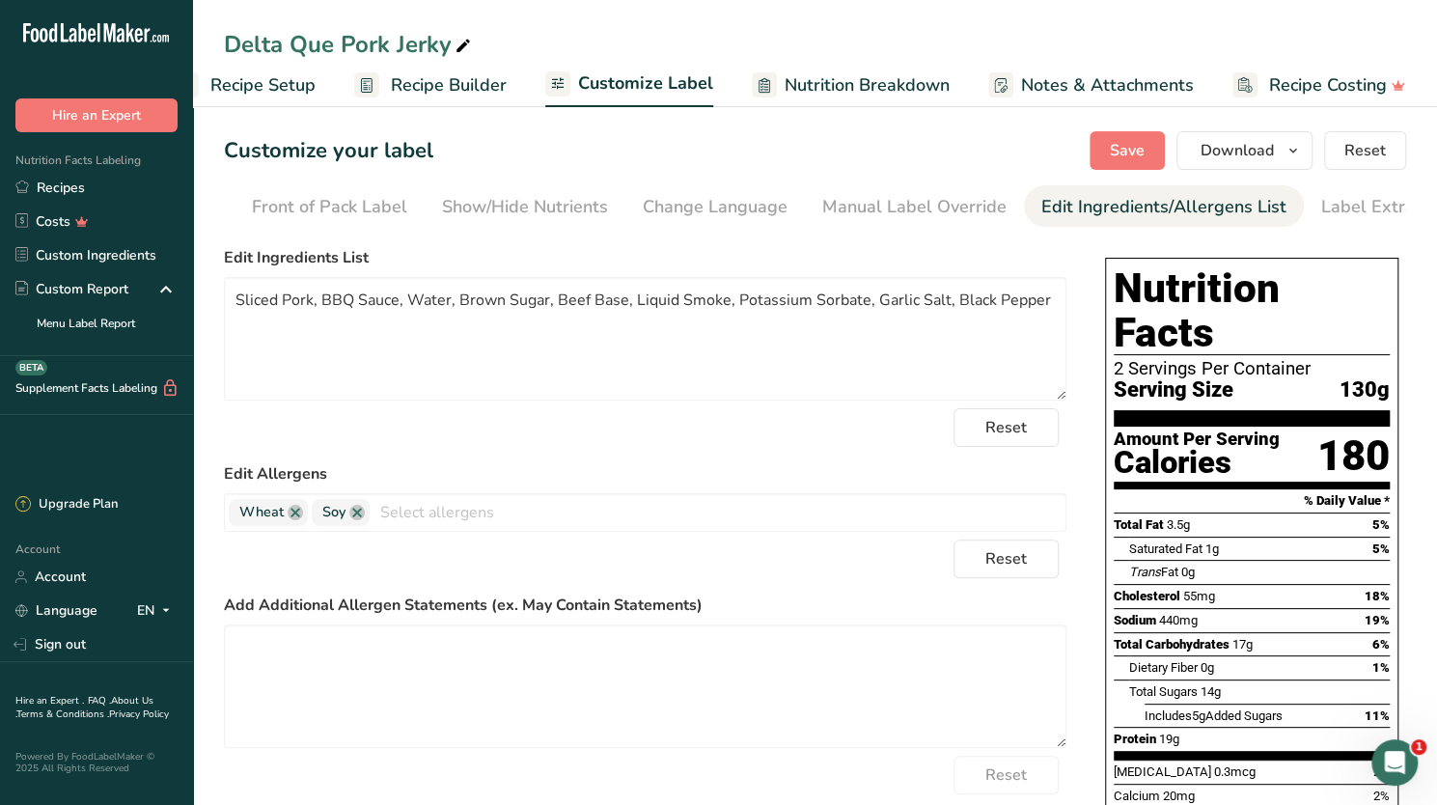
scroll to position [0, 220]
click at [291, 514] on link at bounding box center [295, 512] width 15 height 15
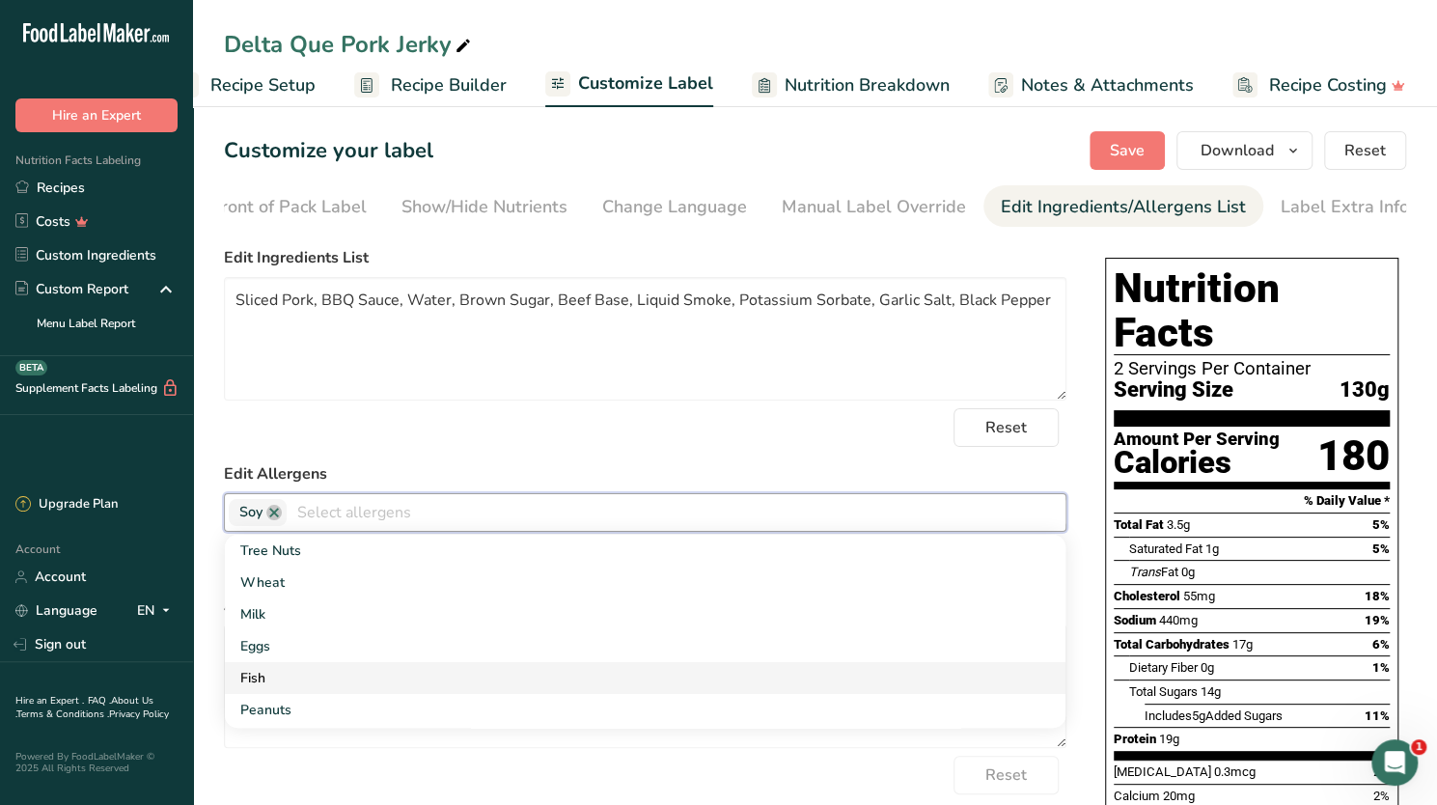
click at [252, 676] on link "Fish" at bounding box center [645, 678] width 840 height 32
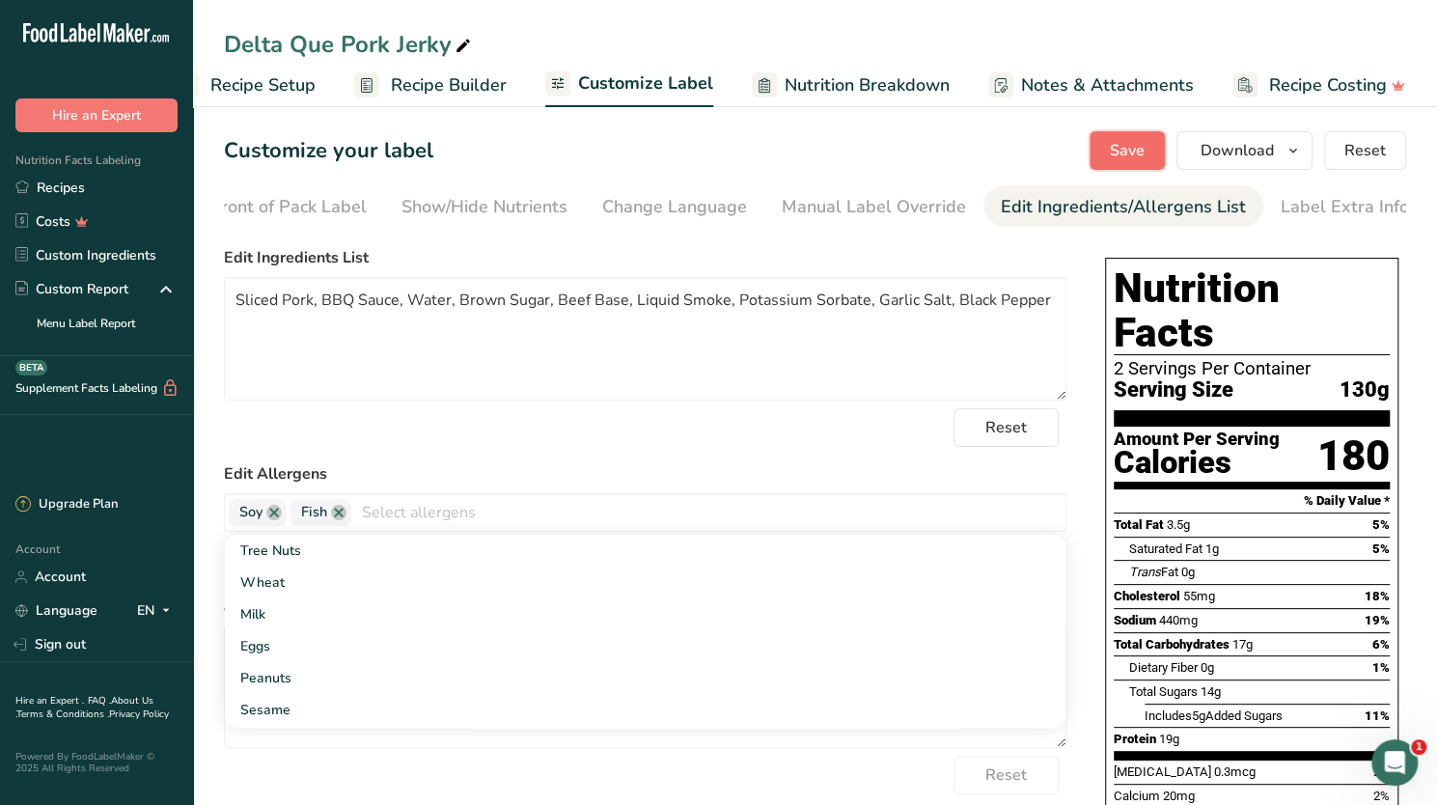
click at [1115, 151] on span "Save" at bounding box center [1127, 150] width 35 height 23
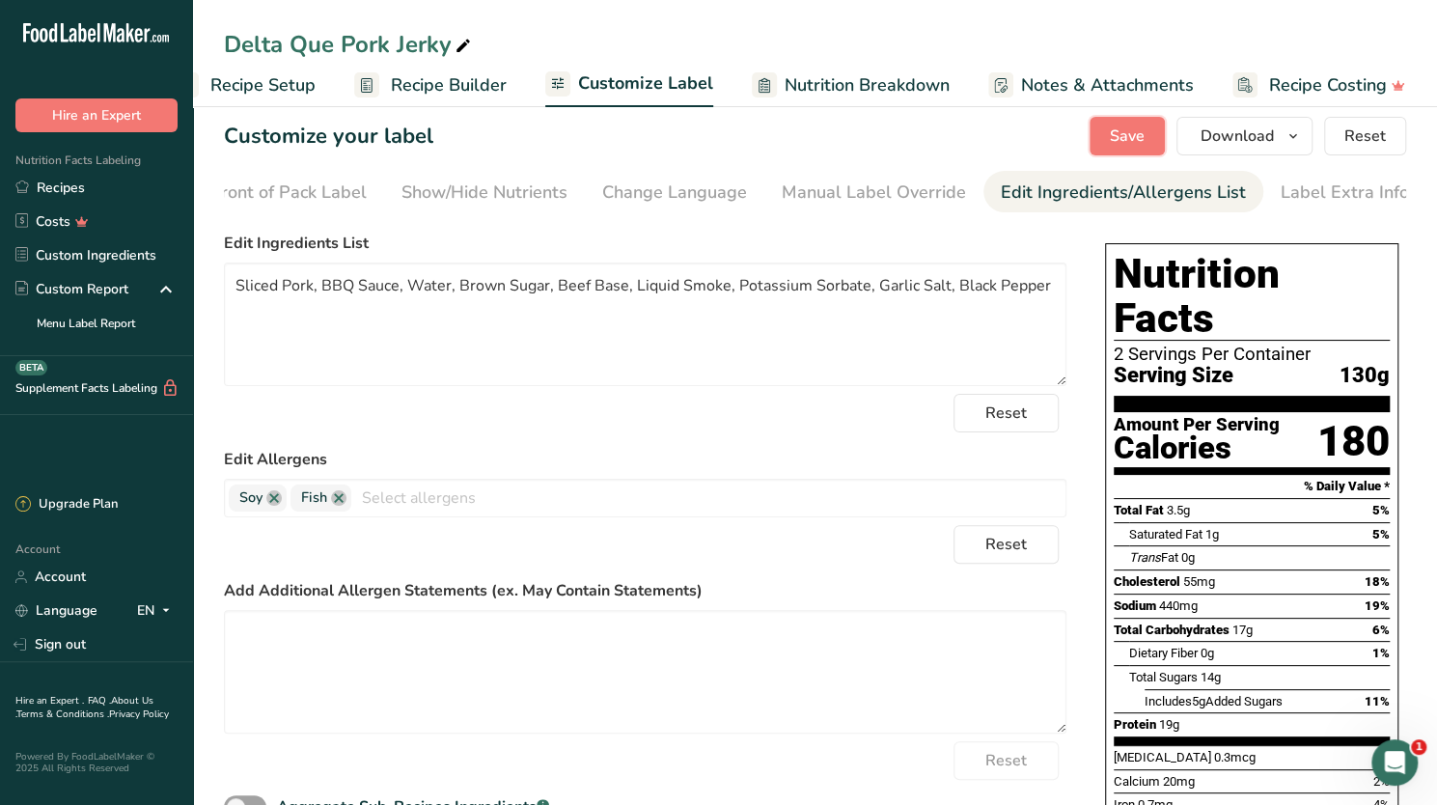
scroll to position [0, 0]
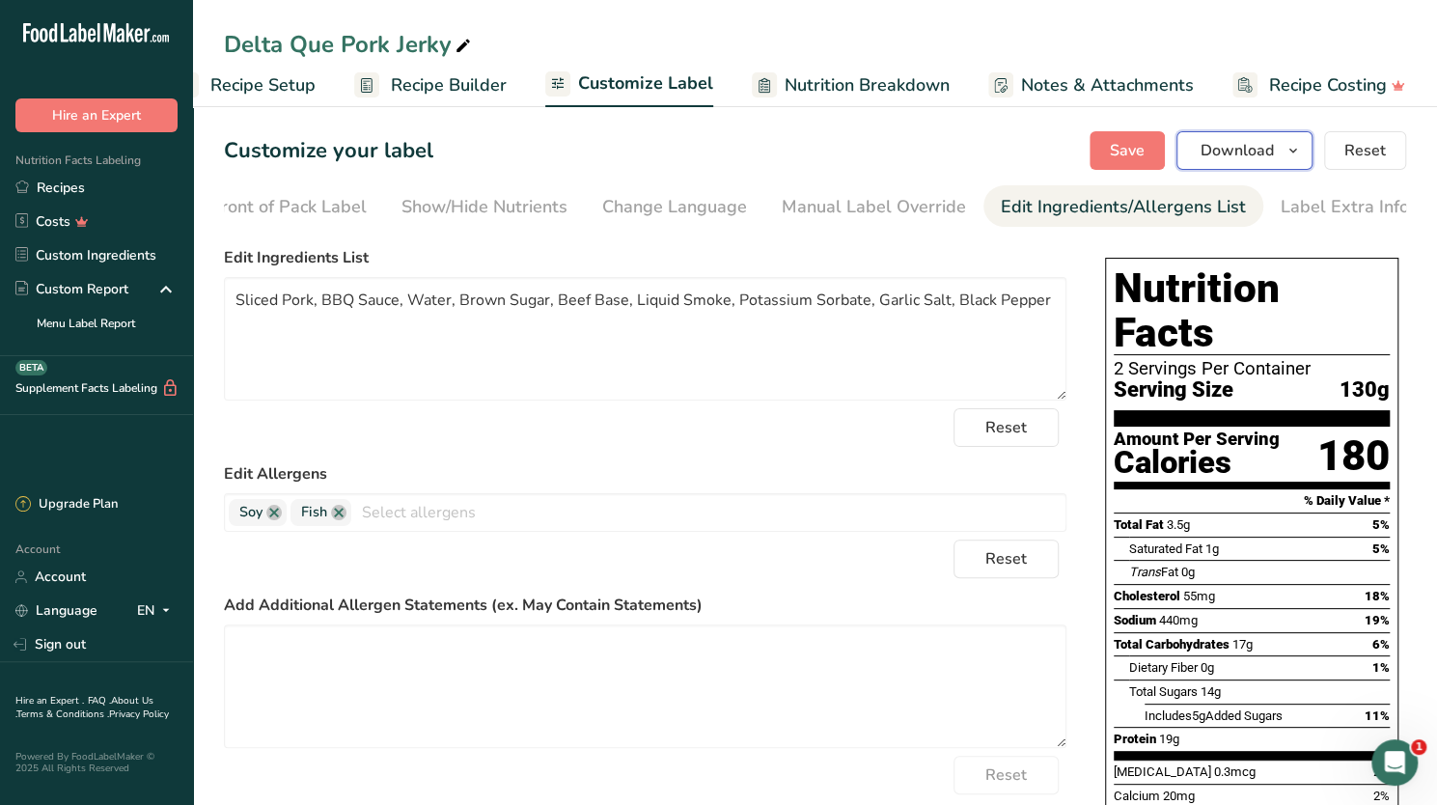
click at [1213, 148] on span "Download" at bounding box center [1236, 150] width 73 height 23
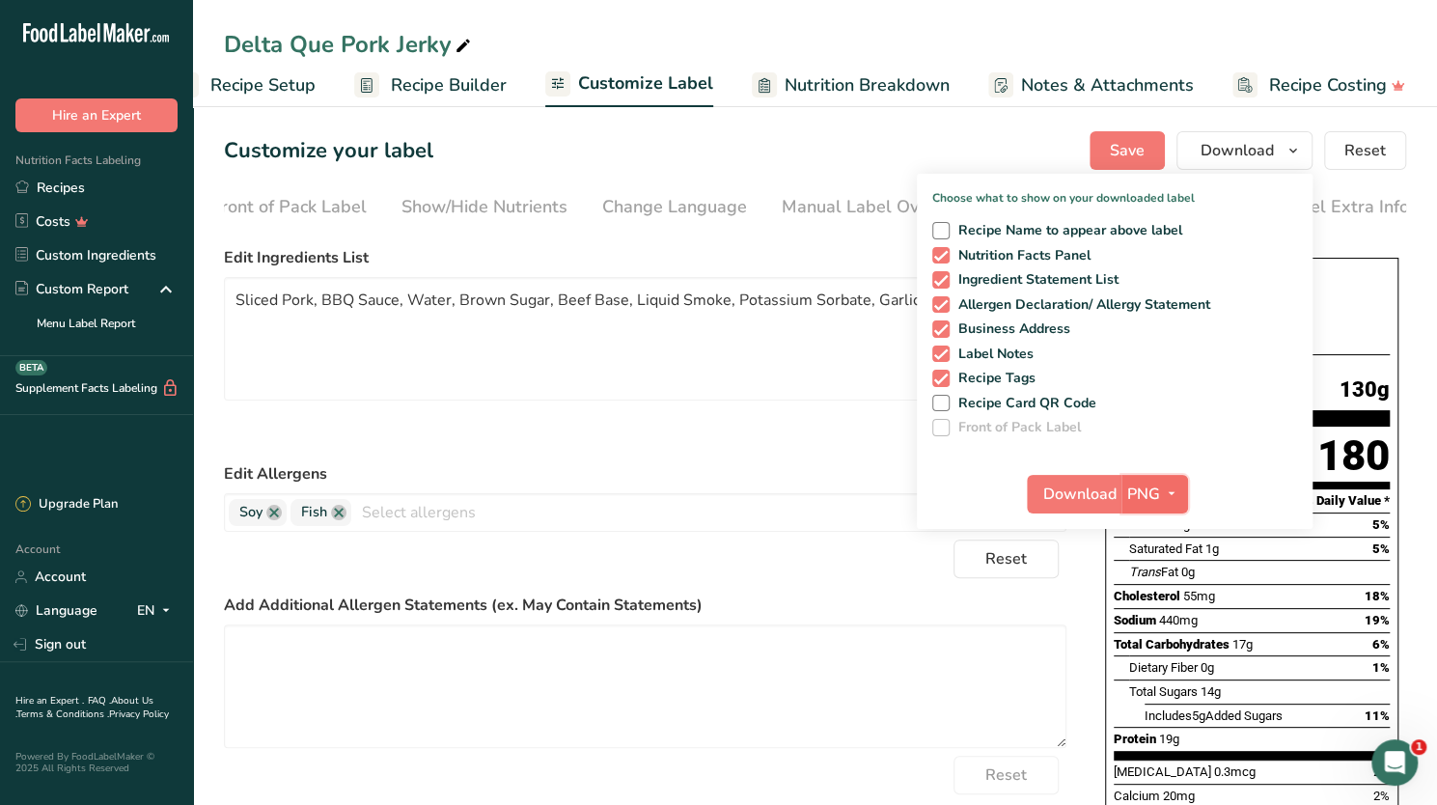
click at [1171, 481] on icon "button" at bounding box center [1171, 493] width 15 height 24
click at [1154, 626] on link "PDF" at bounding box center [1157, 629] width 62 height 32
click at [1075, 490] on span "Download" at bounding box center [1080, 493] width 73 height 23
click at [1132, 140] on span "Save" at bounding box center [1127, 150] width 35 height 23
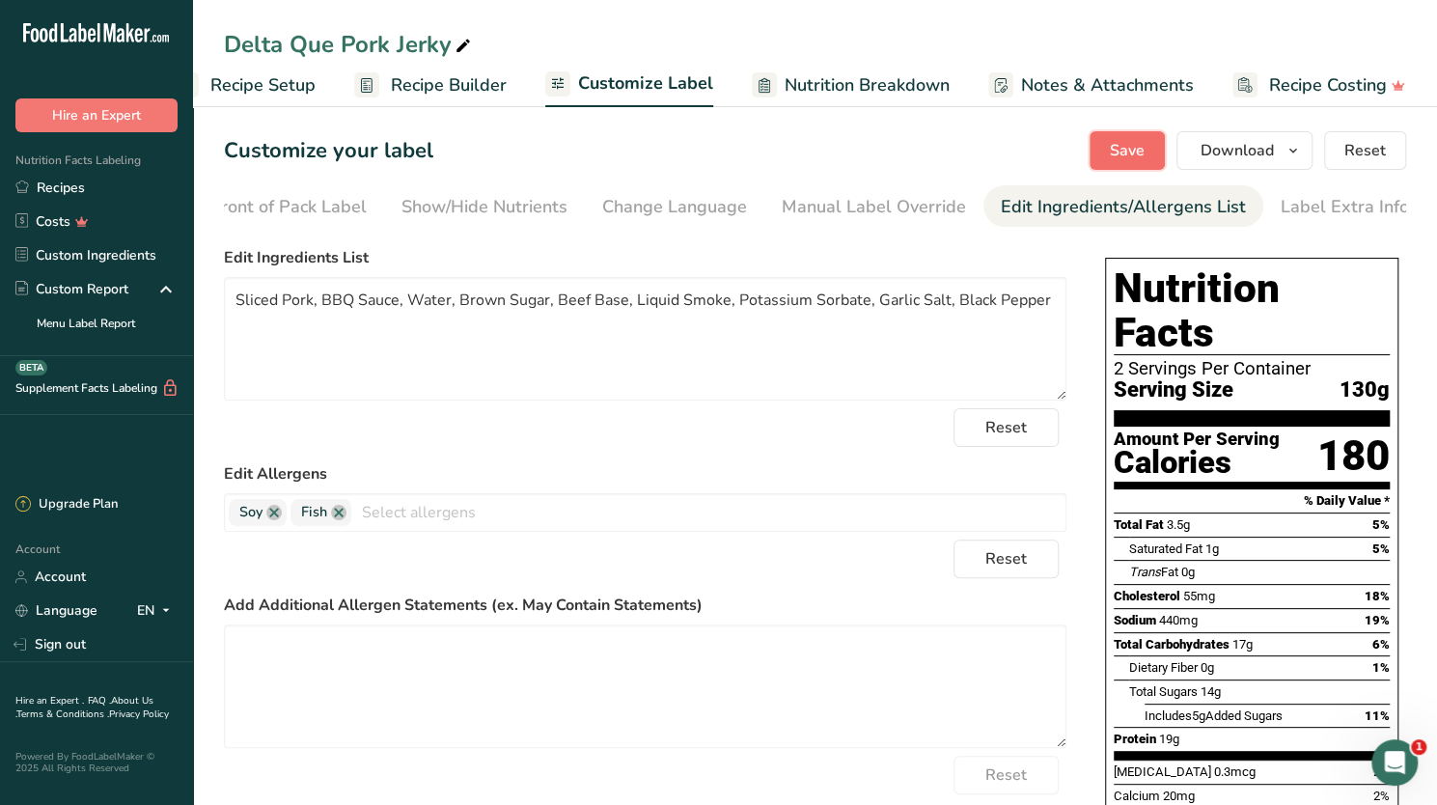
click at [1121, 145] on span "Save" at bounding box center [1127, 150] width 35 height 23
click at [52, 184] on link "Recipes" at bounding box center [96, 188] width 193 height 34
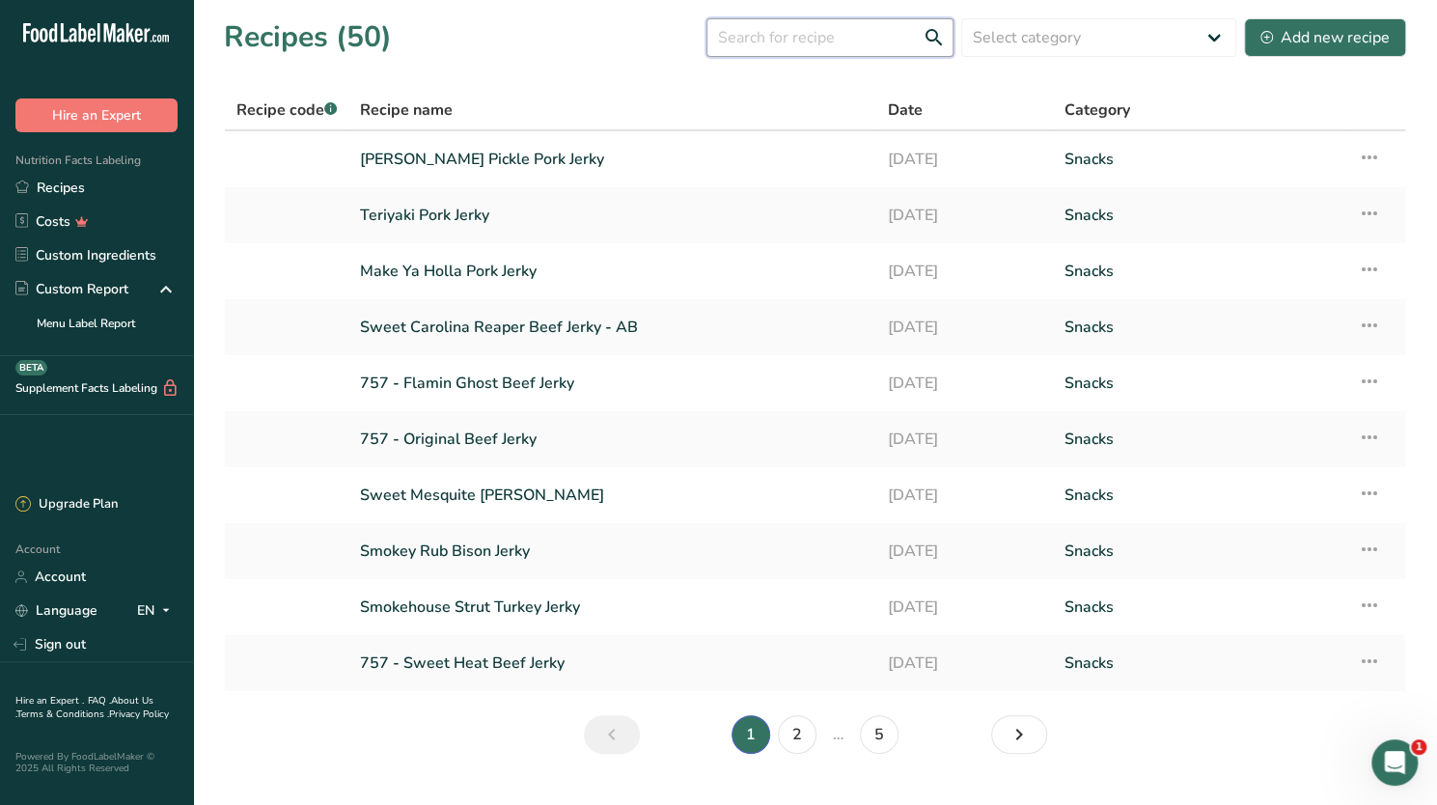
click at [827, 26] on input "text" at bounding box center [829, 37] width 247 height 39
type input "delta"
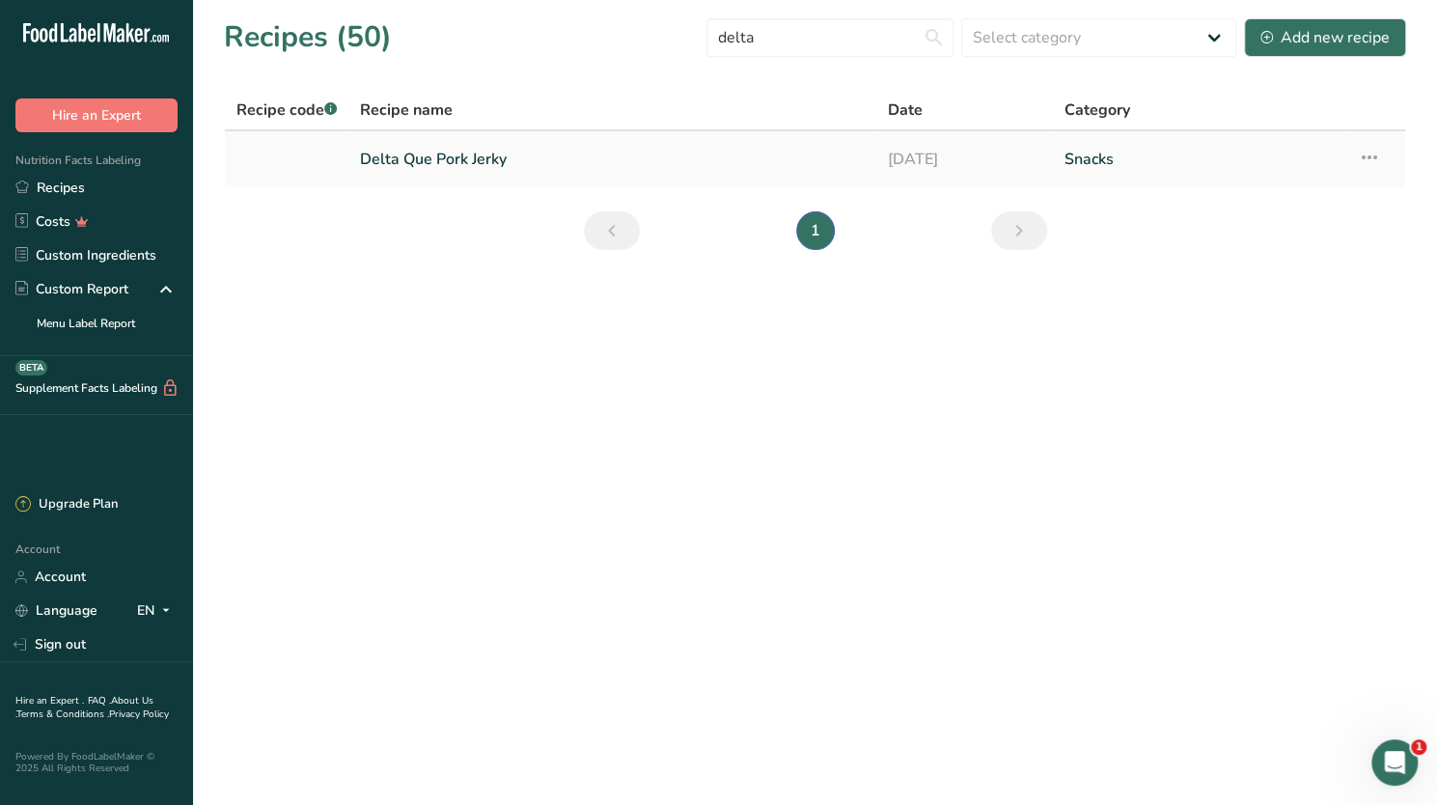
click at [457, 156] on link "Delta Que Pork Jerky" at bounding box center [612, 159] width 505 height 41
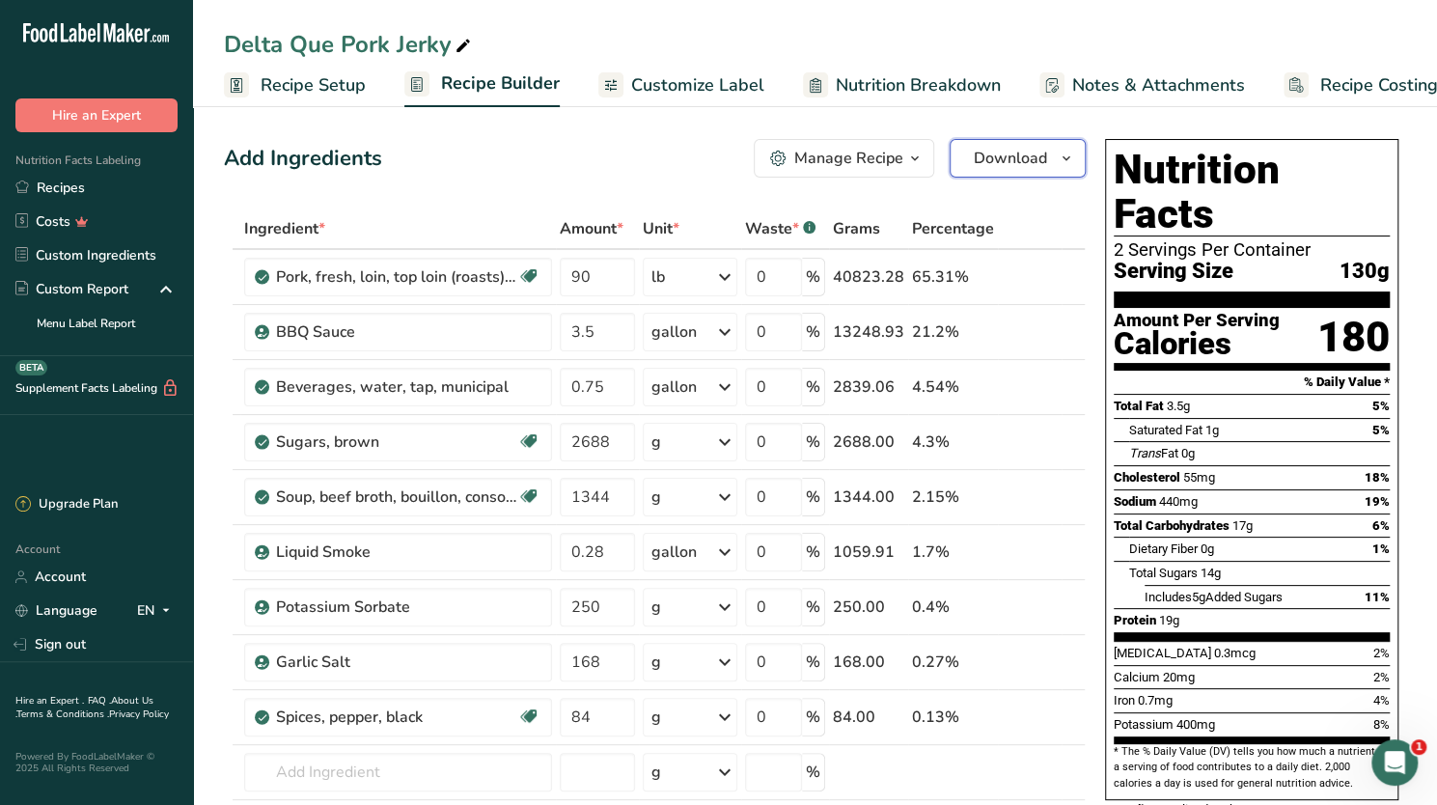
click at [1061, 155] on icon "button" at bounding box center [1066, 159] width 15 height 24
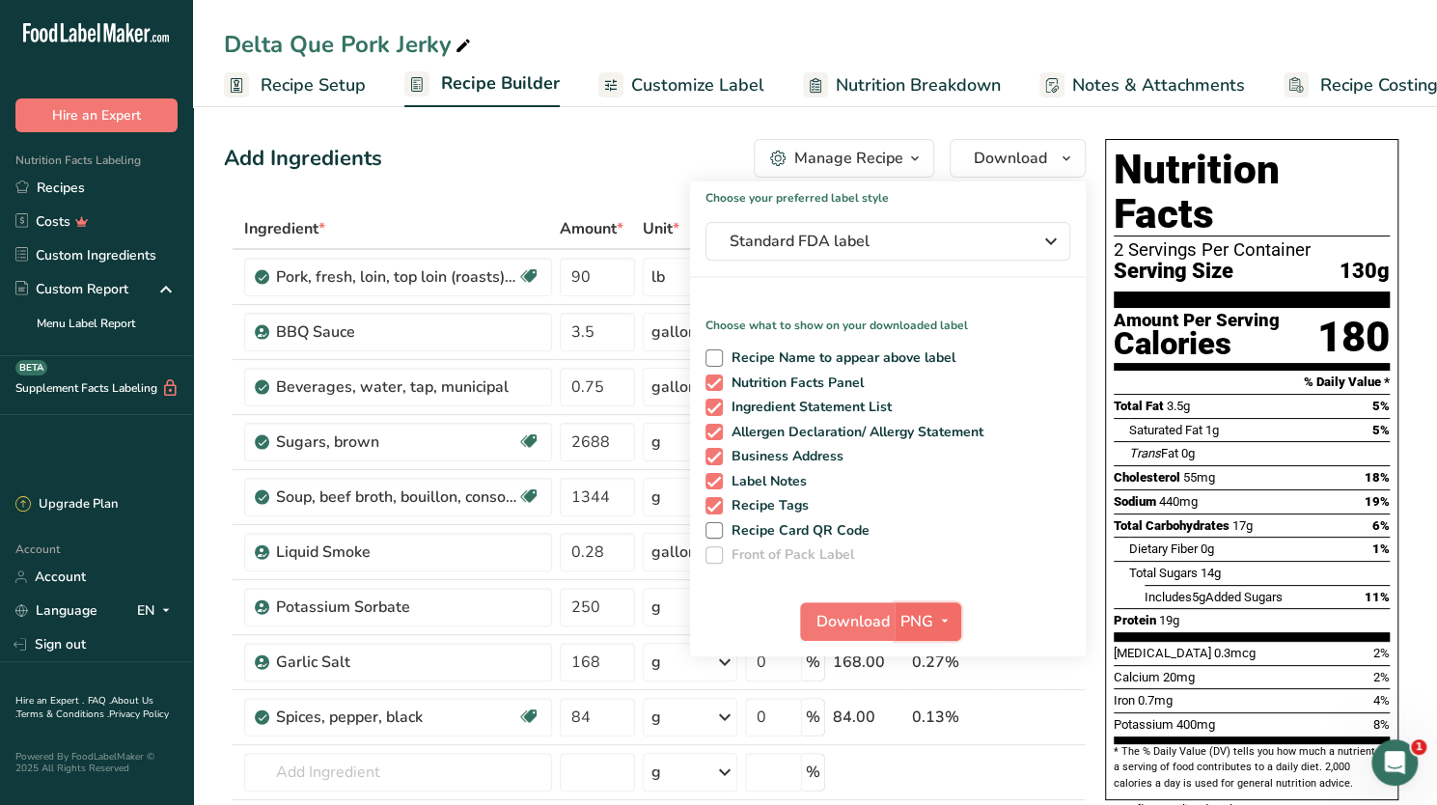
click at [945, 612] on icon "button" at bounding box center [944, 621] width 15 height 24
click at [930, 749] on link "PDF" at bounding box center [930, 756] width 62 height 32
click at [931, 610] on span "button" at bounding box center [942, 621] width 23 height 23
click at [929, 660] on link "PNG" at bounding box center [928, 661] width 62 height 32
click at [832, 607] on button "Download" at bounding box center [847, 621] width 95 height 39
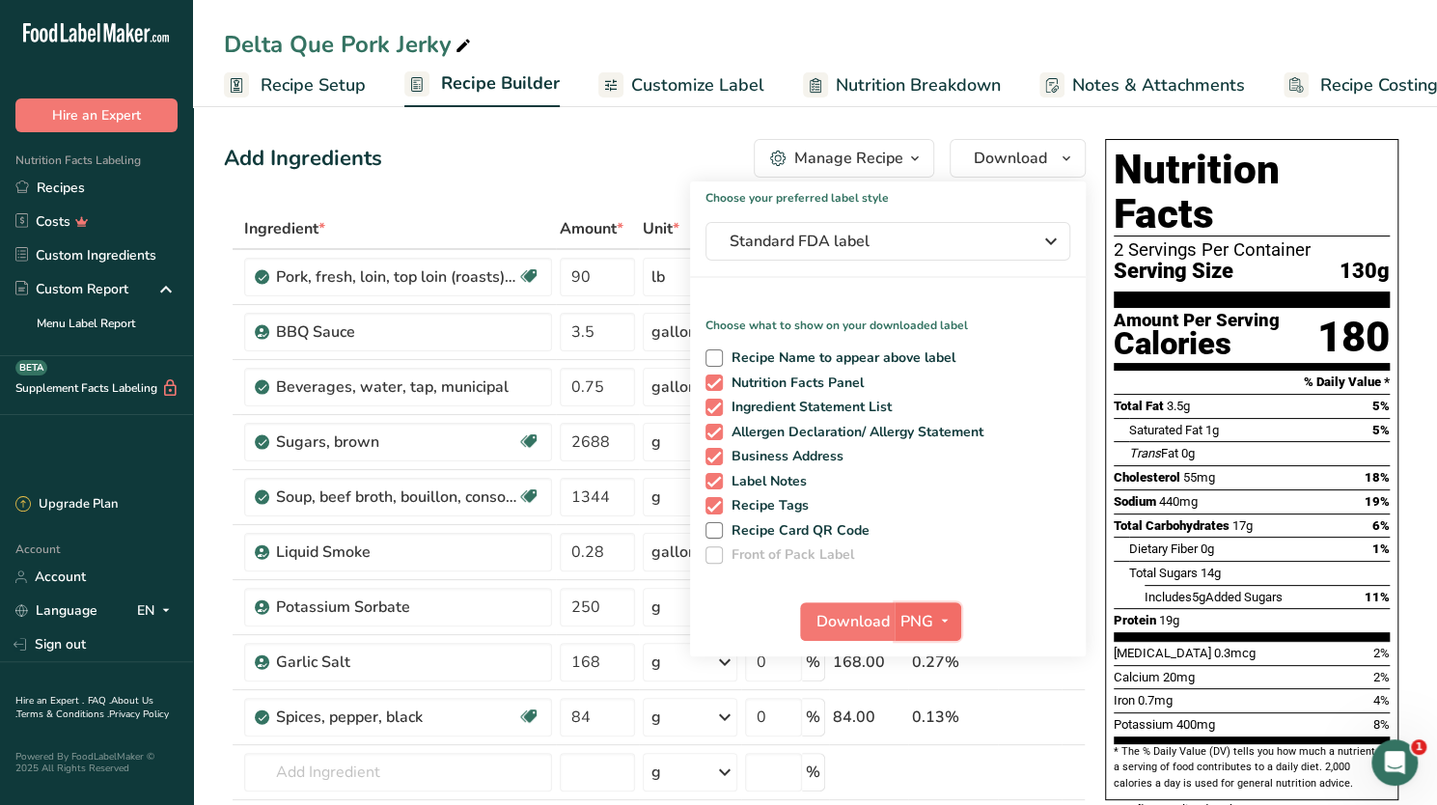
click at [941, 617] on icon "button" at bounding box center [944, 621] width 15 height 24
click at [938, 754] on link "PDF" at bounding box center [930, 756] width 62 height 32
click at [832, 616] on span "Download" at bounding box center [853, 621] width 73 height 23
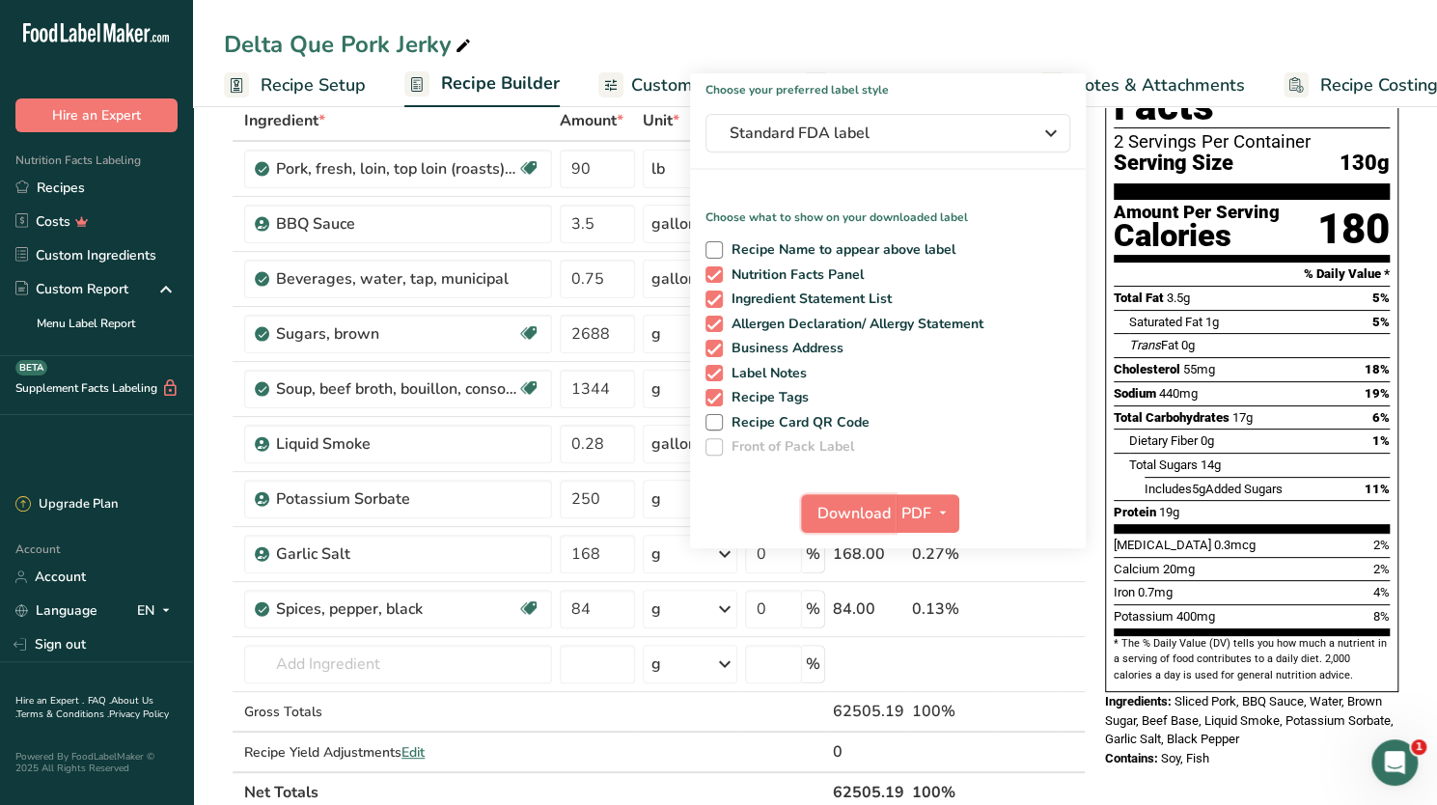
scroll to position [71, 0]
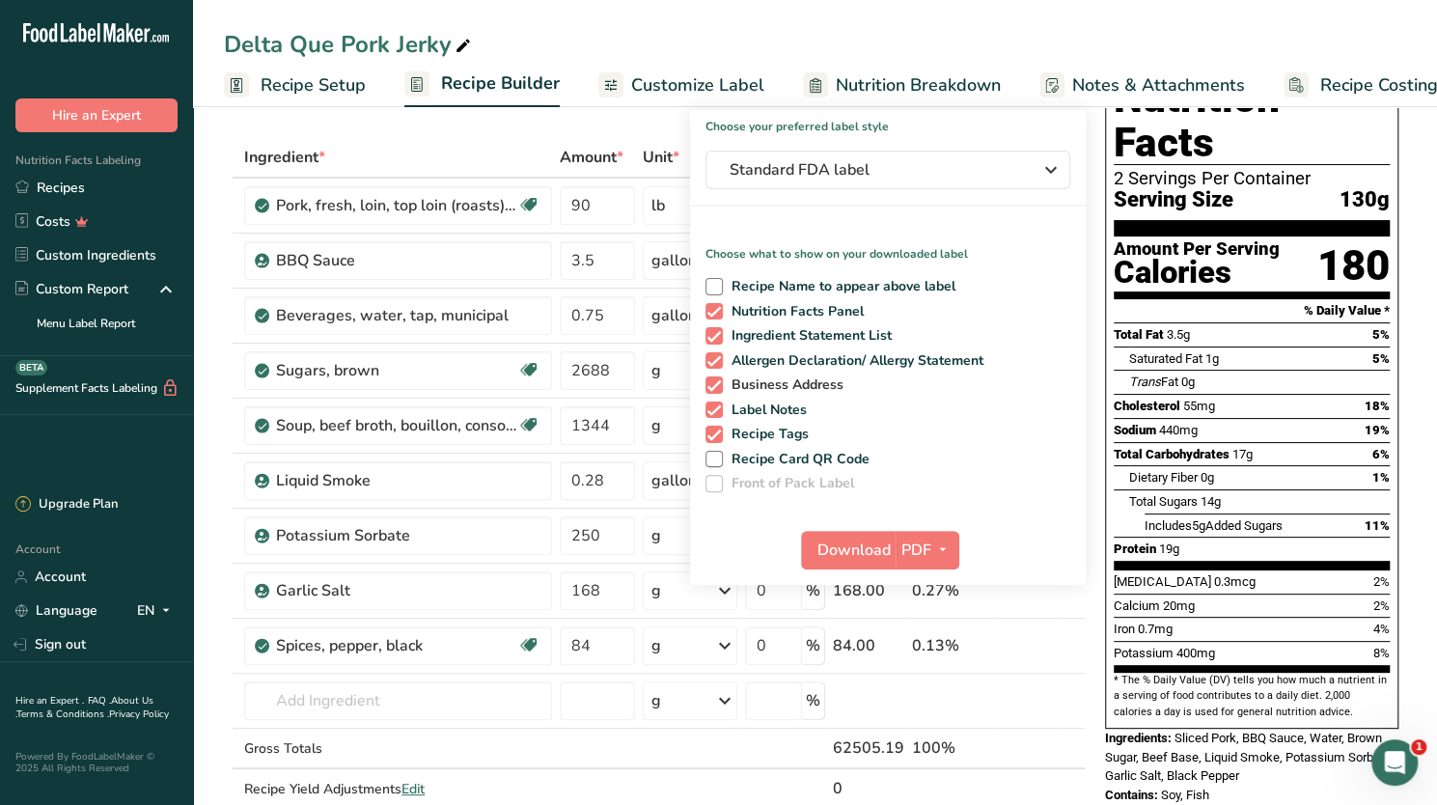
click at [716, 383] on span at bounding box center [713, 384] width 17 height 17
click at [716, 383] on input "Business Address" at bounding box center [711, 384] width 13 height 13
checkbox input "false"
click at [716, 408] on span at bounding box center [713, 409] width 17 height 17
click at [716, 408] on input "Label Notes" at bounding box center [711, 409] width 13 height 13
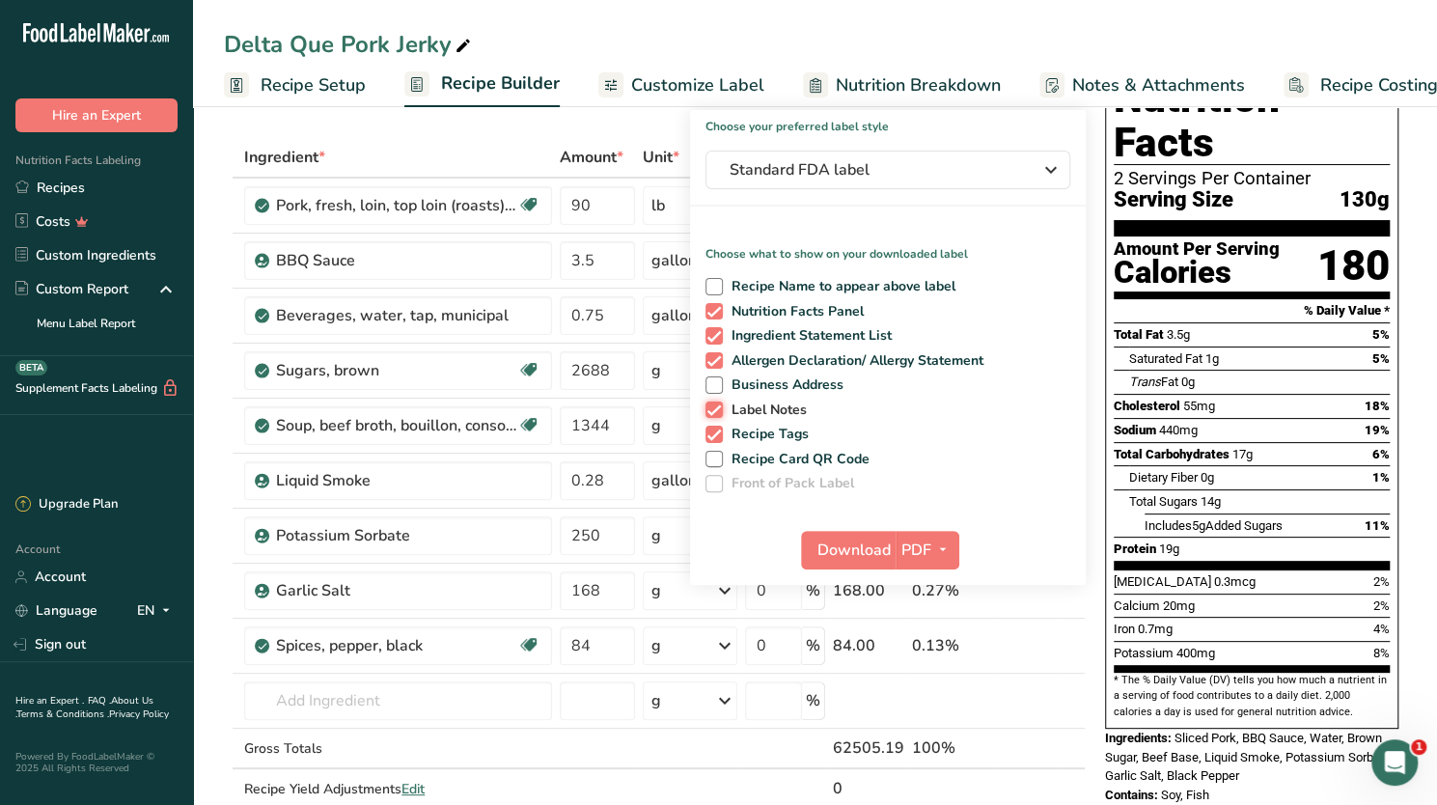
checkbox input "false"
click at [716, 426] on span at bounding box center [713, 434] width 17 height 17
click at [716, 427] on input "Recipe Tags" at bounding box center [711, 433] width 13 height 13
checkbox input "false"
click at [839, 545] on span "Download" at bounding box center [853, 549] width 73 height 23
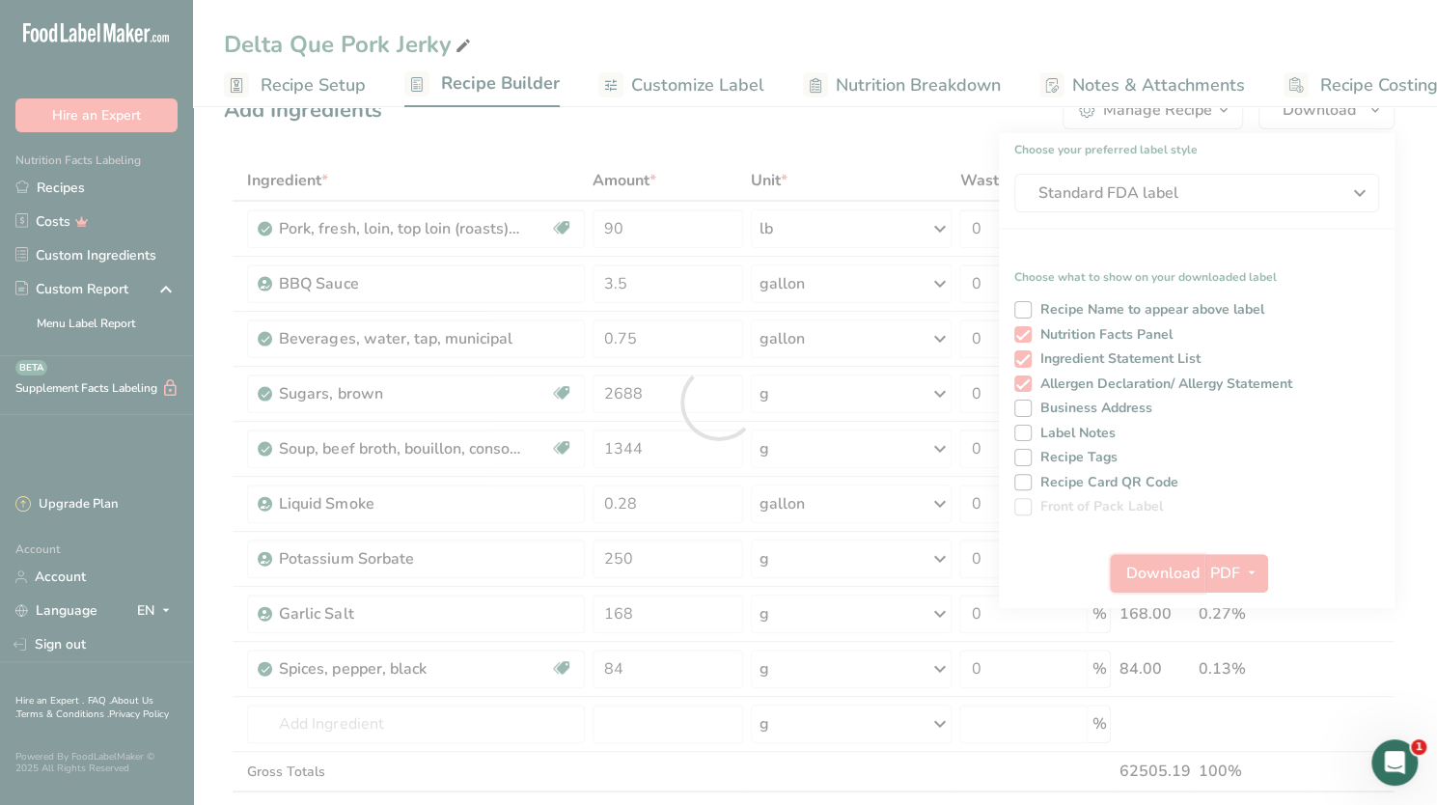
scroll to position [0, 0]
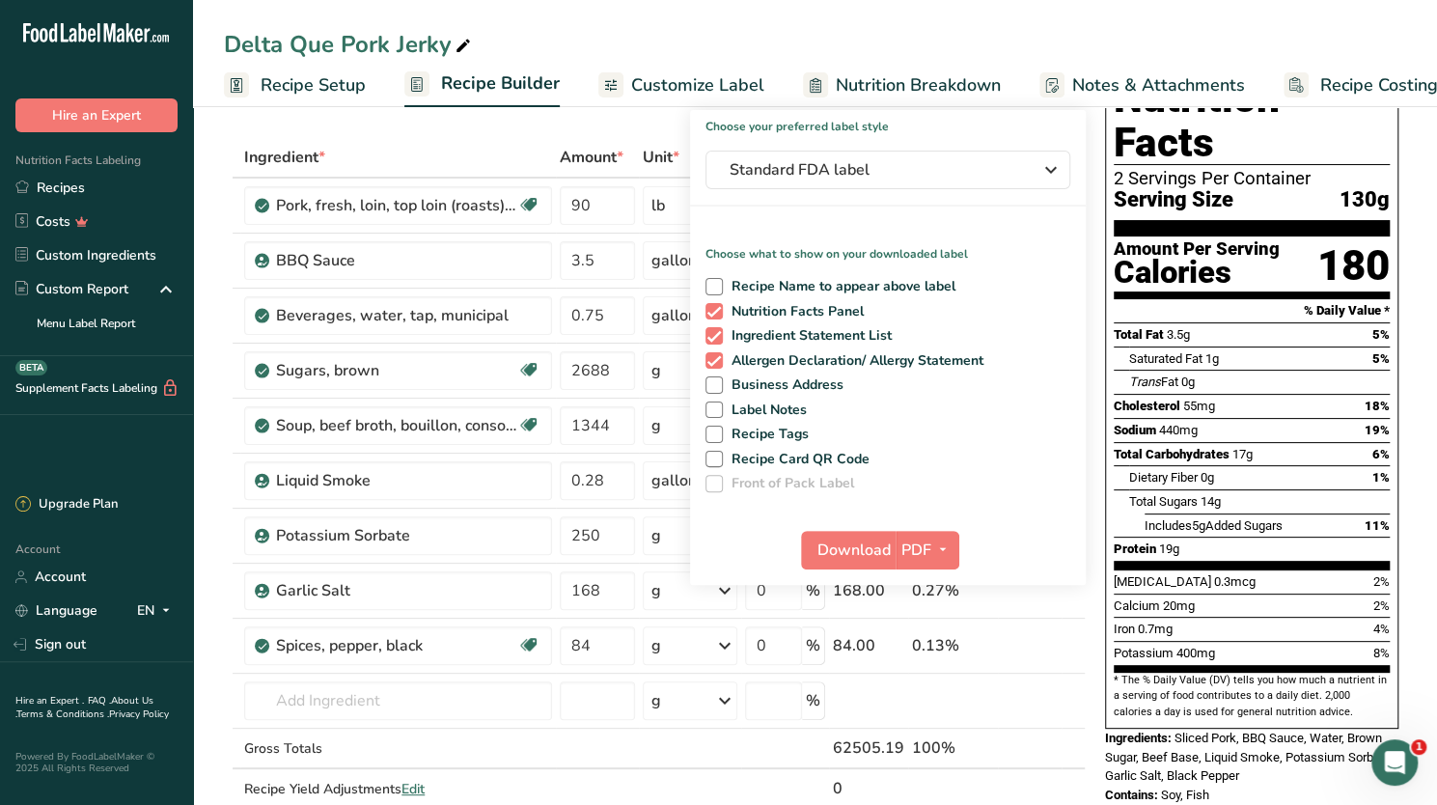
click at [1069, 414] on div "Recipe Name to appear above label Nutrition Facts Panel Ingredient Statement Li…" at bounding box center [888, 381] width 396 height 222
click at [714, 379] on span at bounding box center [713, 384] width 17 height 17
click at [714, 379] on input "Business Address" at bounding box center [711, 384] width 13 height 13
checkbox input "true"
click at [716, 408] on span at bounding box center [713, 409] width 17 height 17
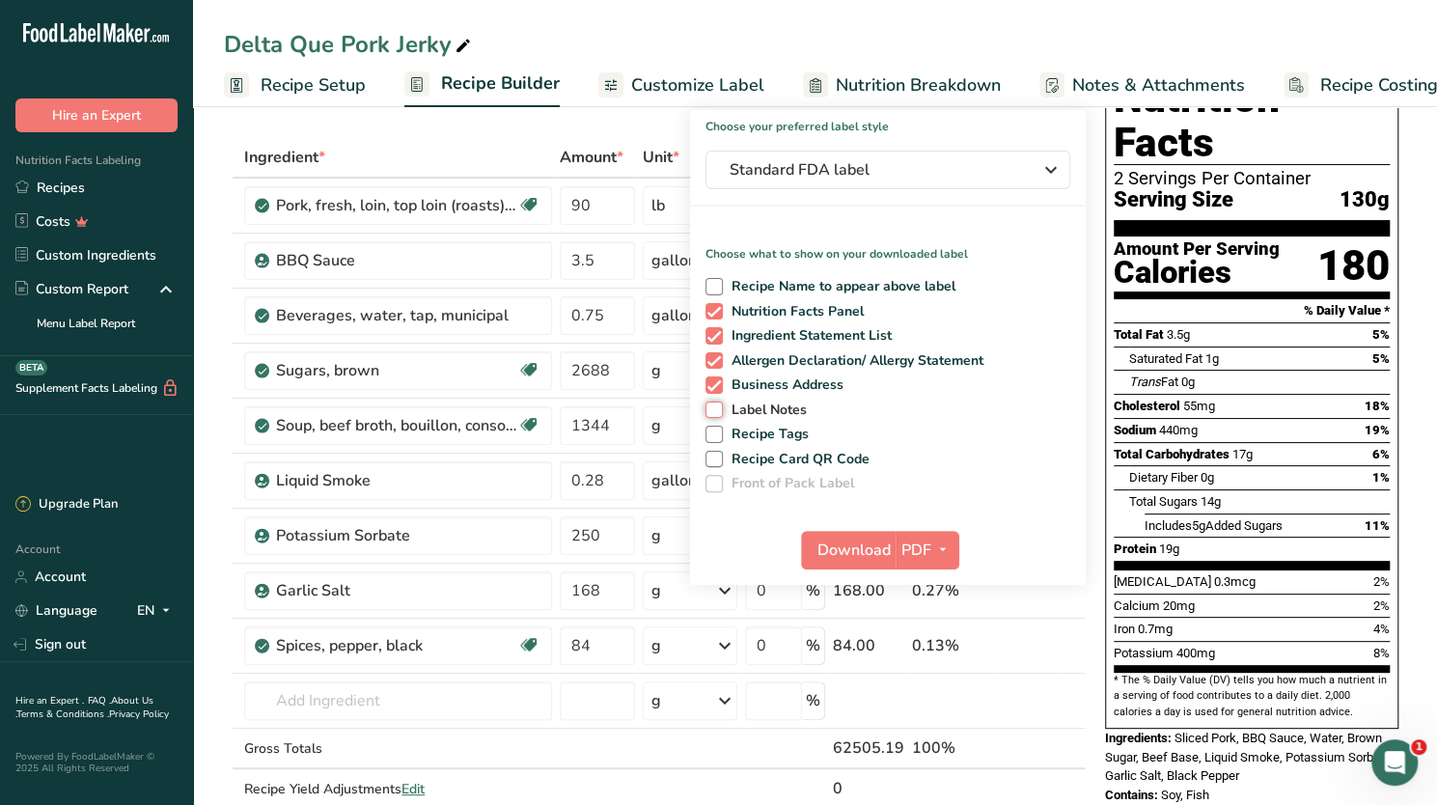
click at [716, 408] on input "Label Notes" at bounding box center [711, 409] width 13 height 13
checkbox input "true"
click at [938, 87] on span "Nutrition Breakdown" at bounding box center [918, 85] width 165 height 26
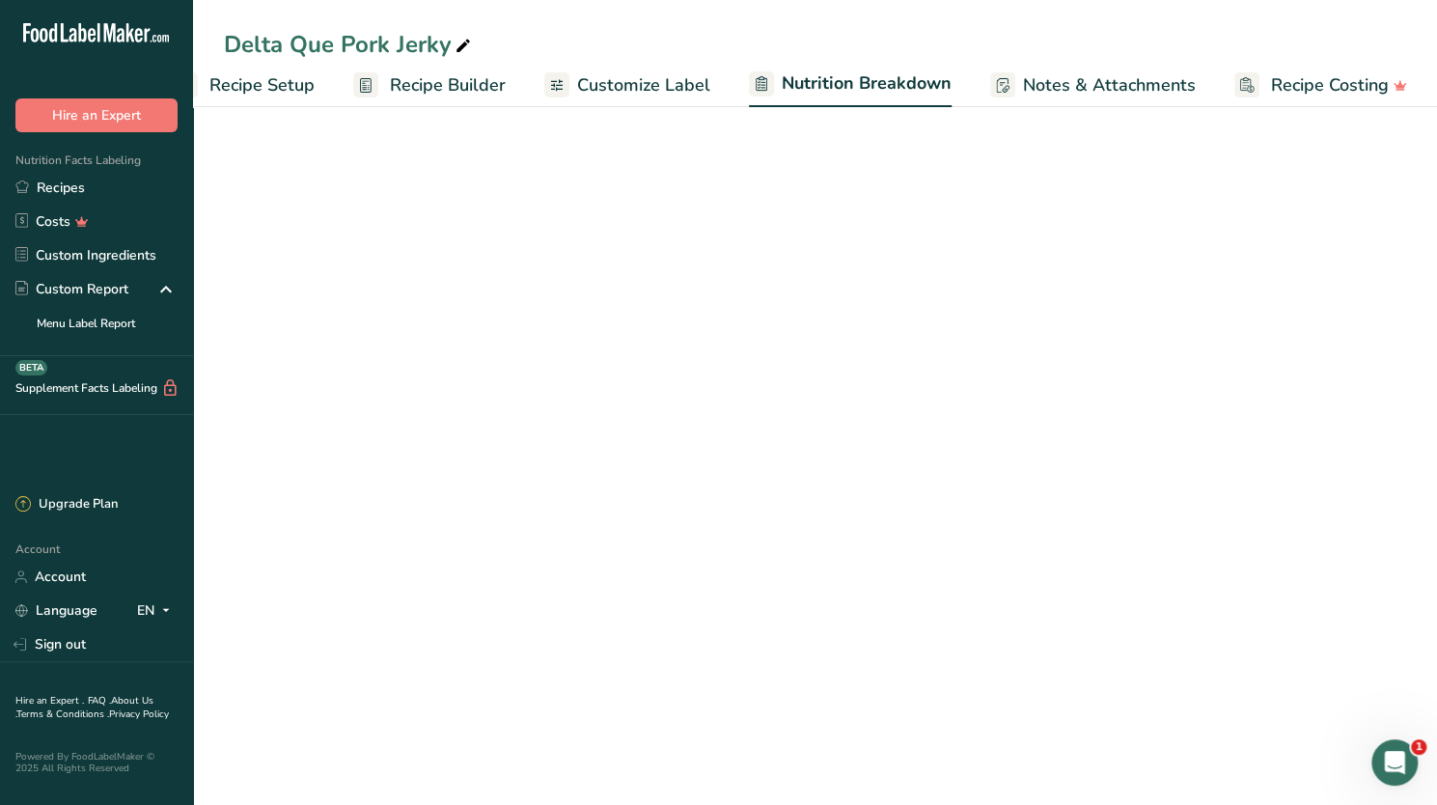
select select "Calories"
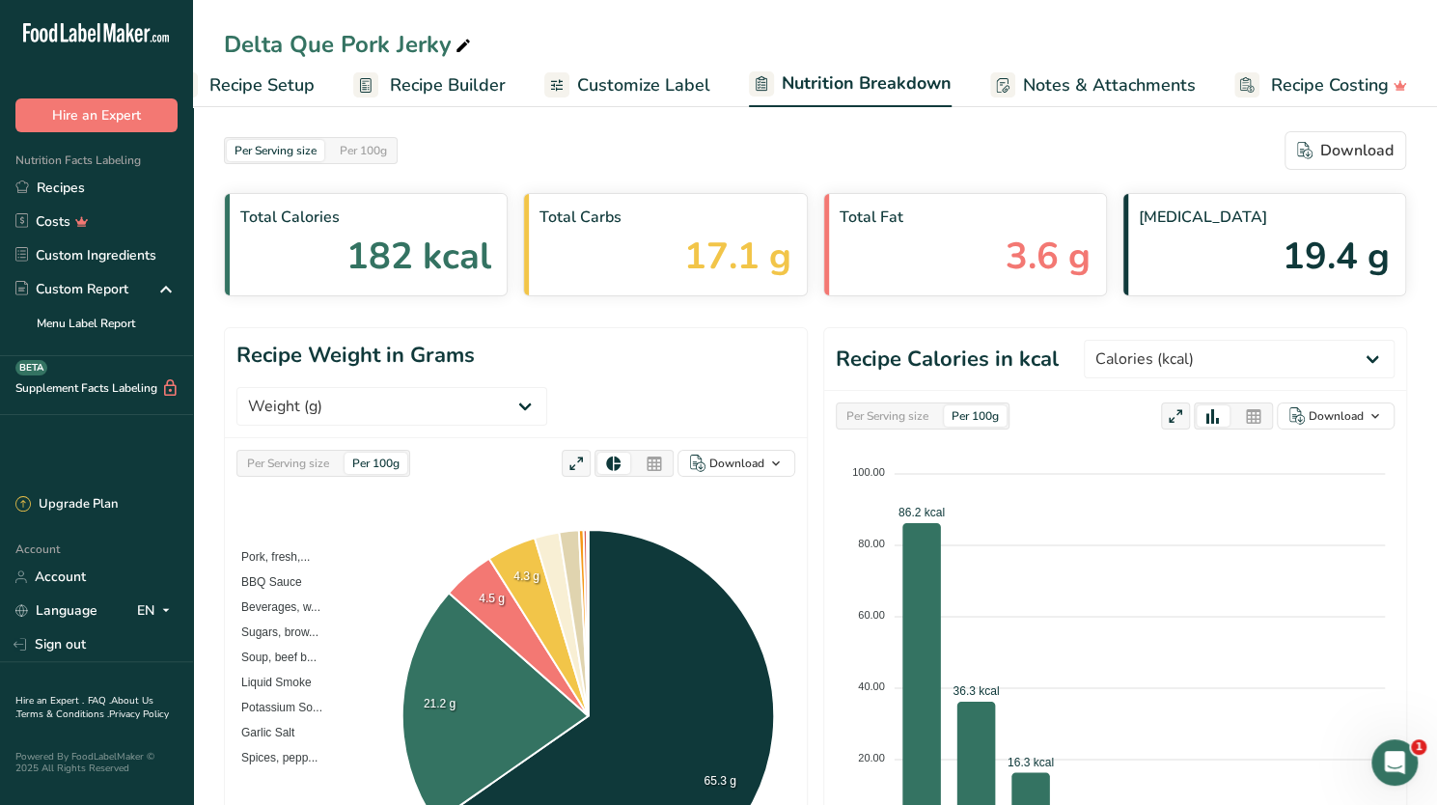
click at [425, 80] on span "Recipe Builder" at bounding box center [448, 85] width 116 height 26
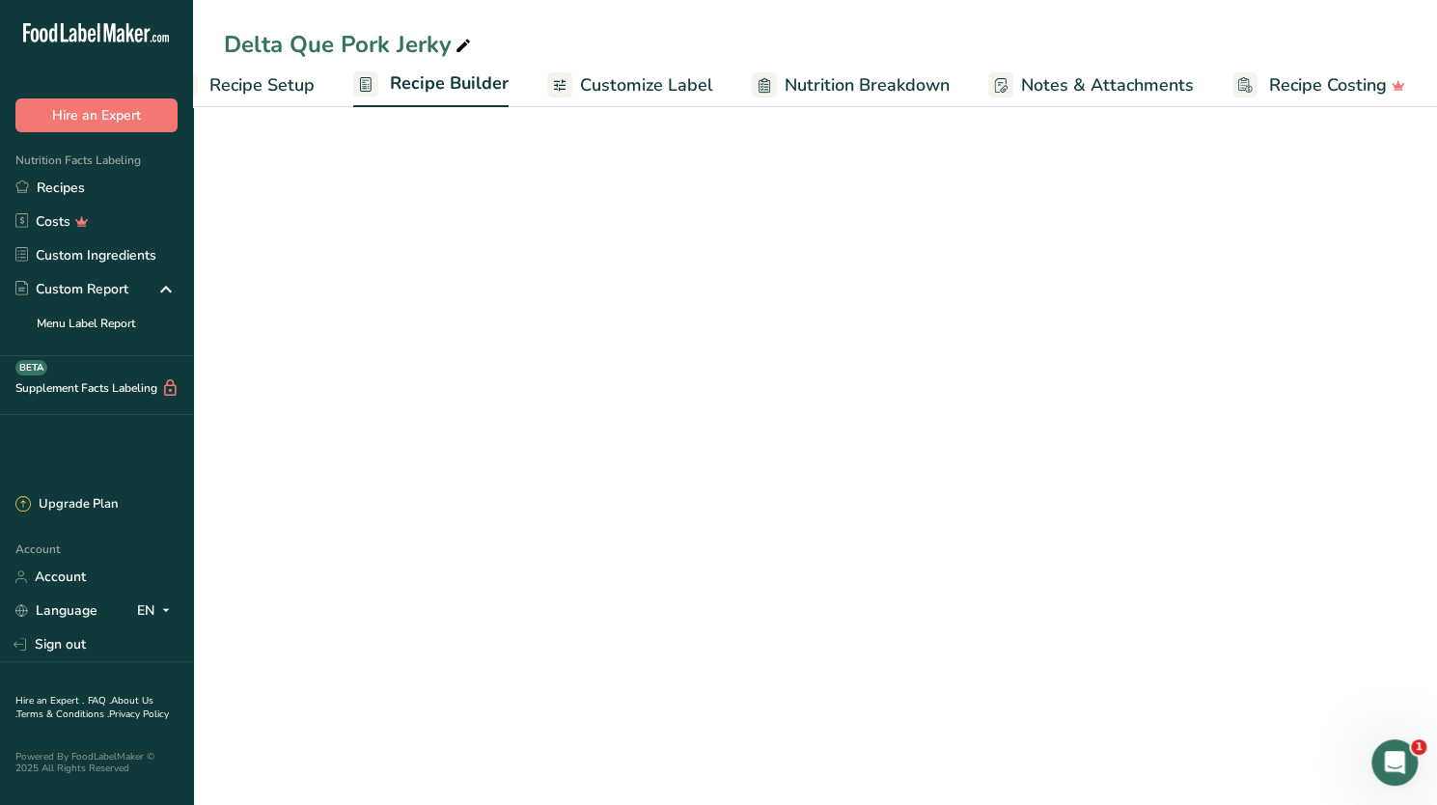
scroll to position [0, 49]
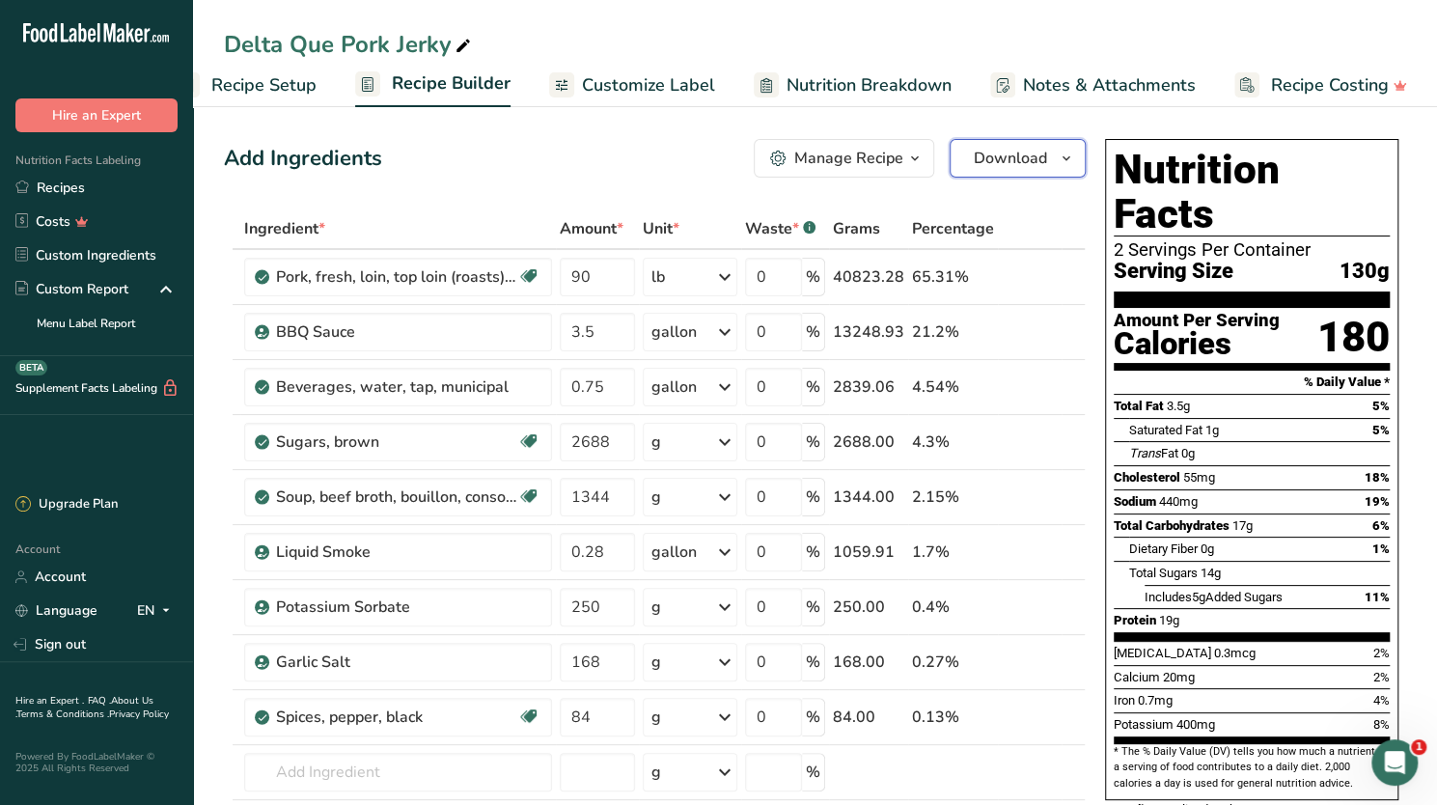
click at [1065, 147] on icon "button" at bounding box center [1066, 159] width 15 height 24
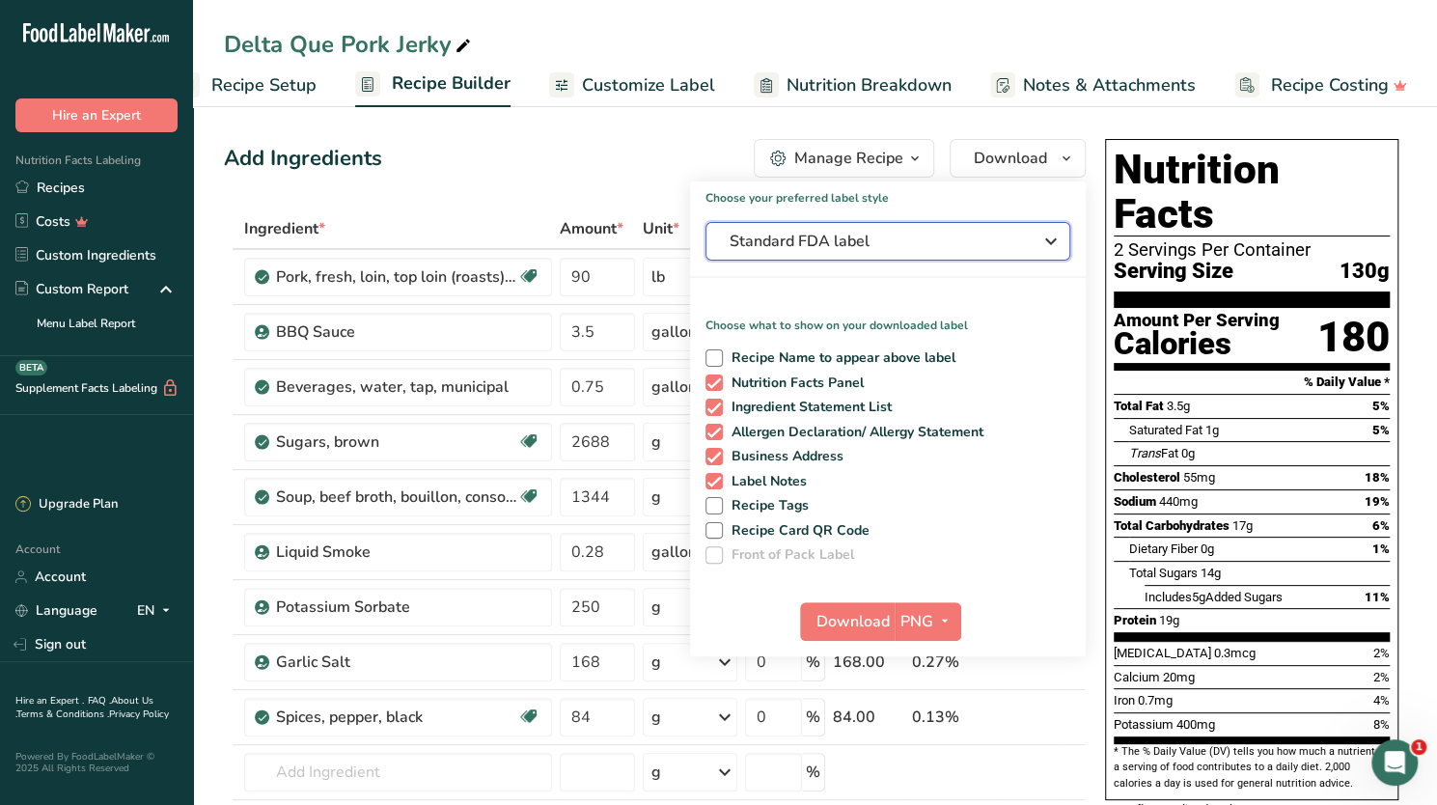
click at [1050, 236] on icon "button" at bounding box center [1050, 241] width 23 height 35
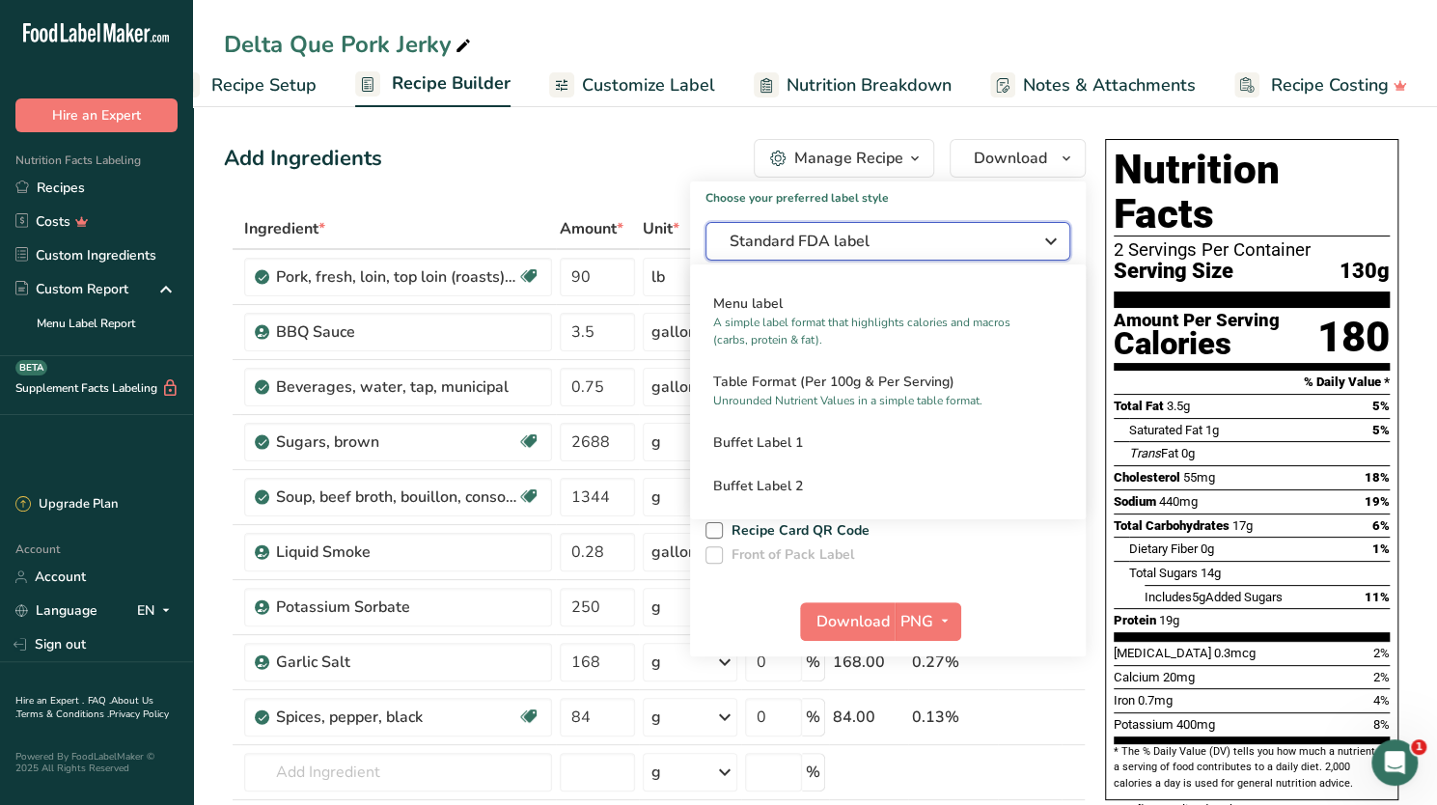
scroll to position [0, 0]
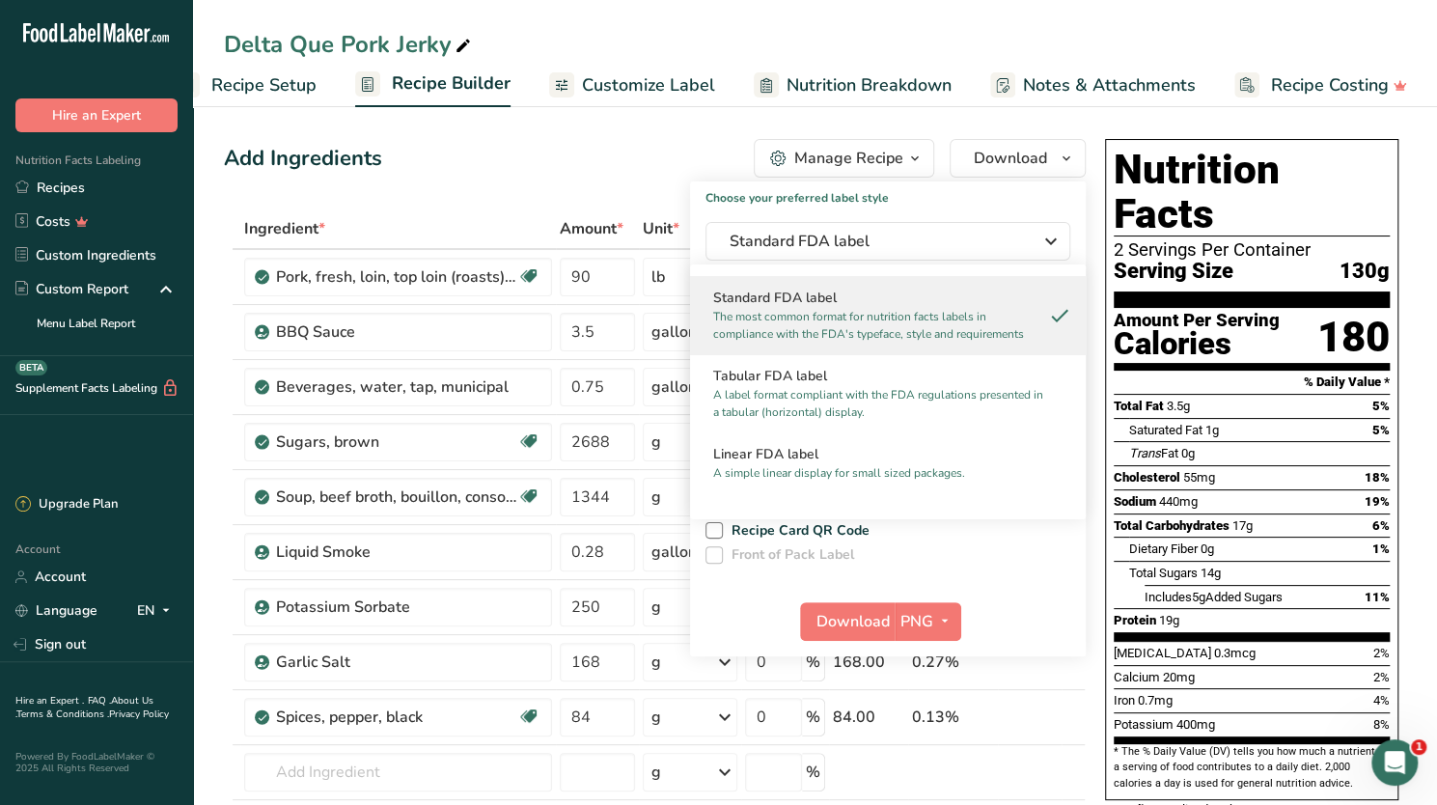
click at [934, 285] on div "Standard FDA label The most common format for nutrition facts labels in complia…" at bounding box center [888, 315] width 396 height 78
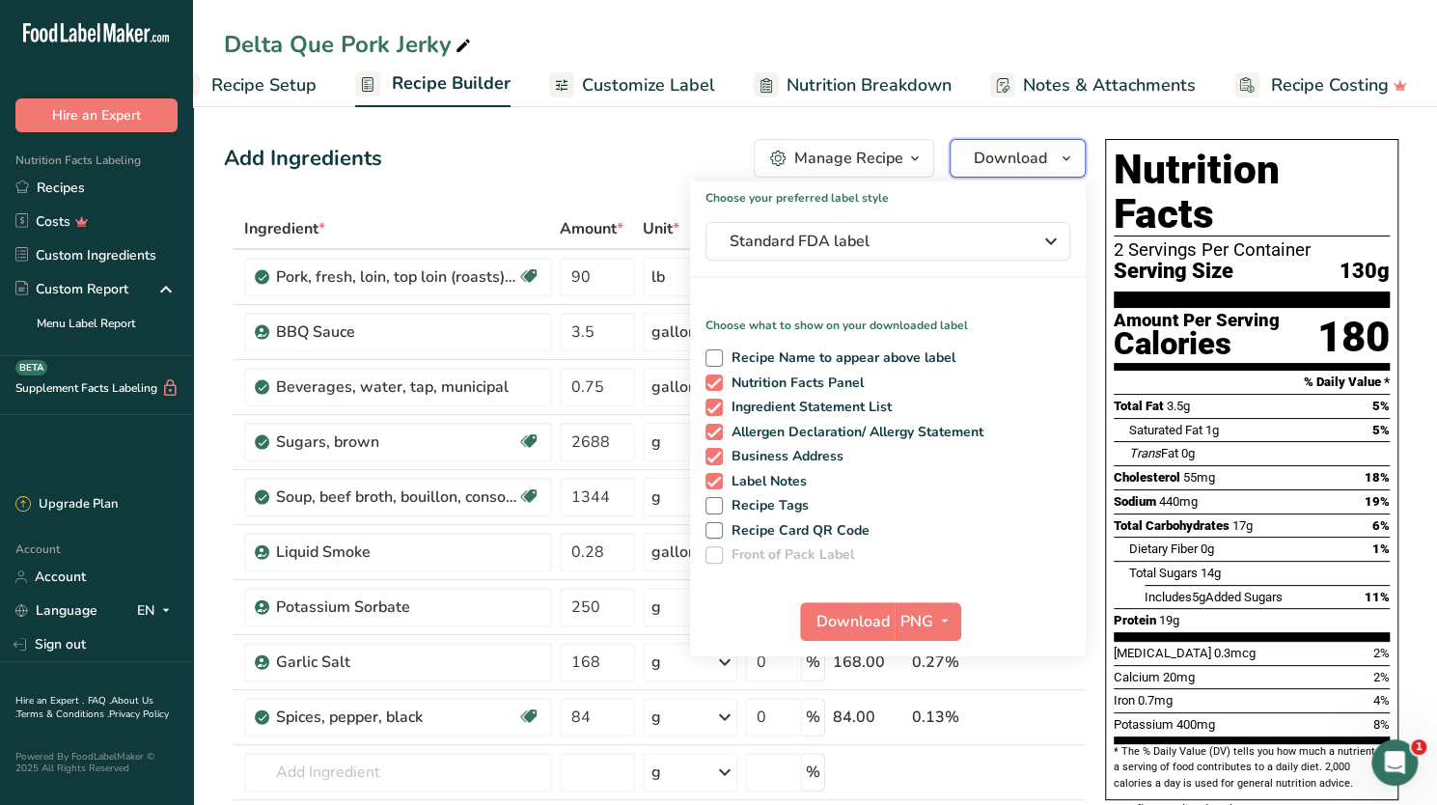
click at [1070, 151] on icon "button" at bounding box center [1066, 159] width 15 height 24
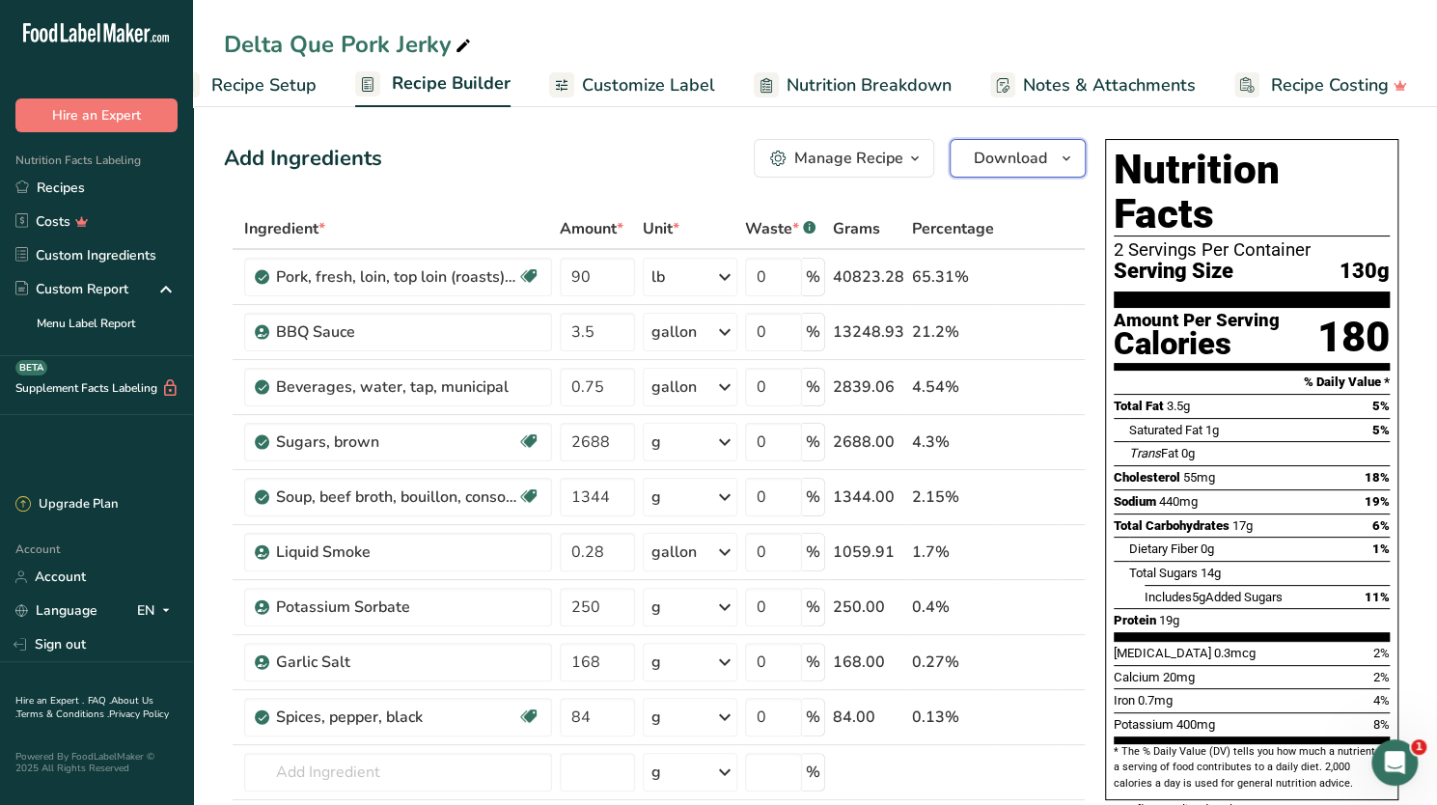
click at [1070, 151] on icon "button" at bounding box center [1066, 159] width 15 height 24
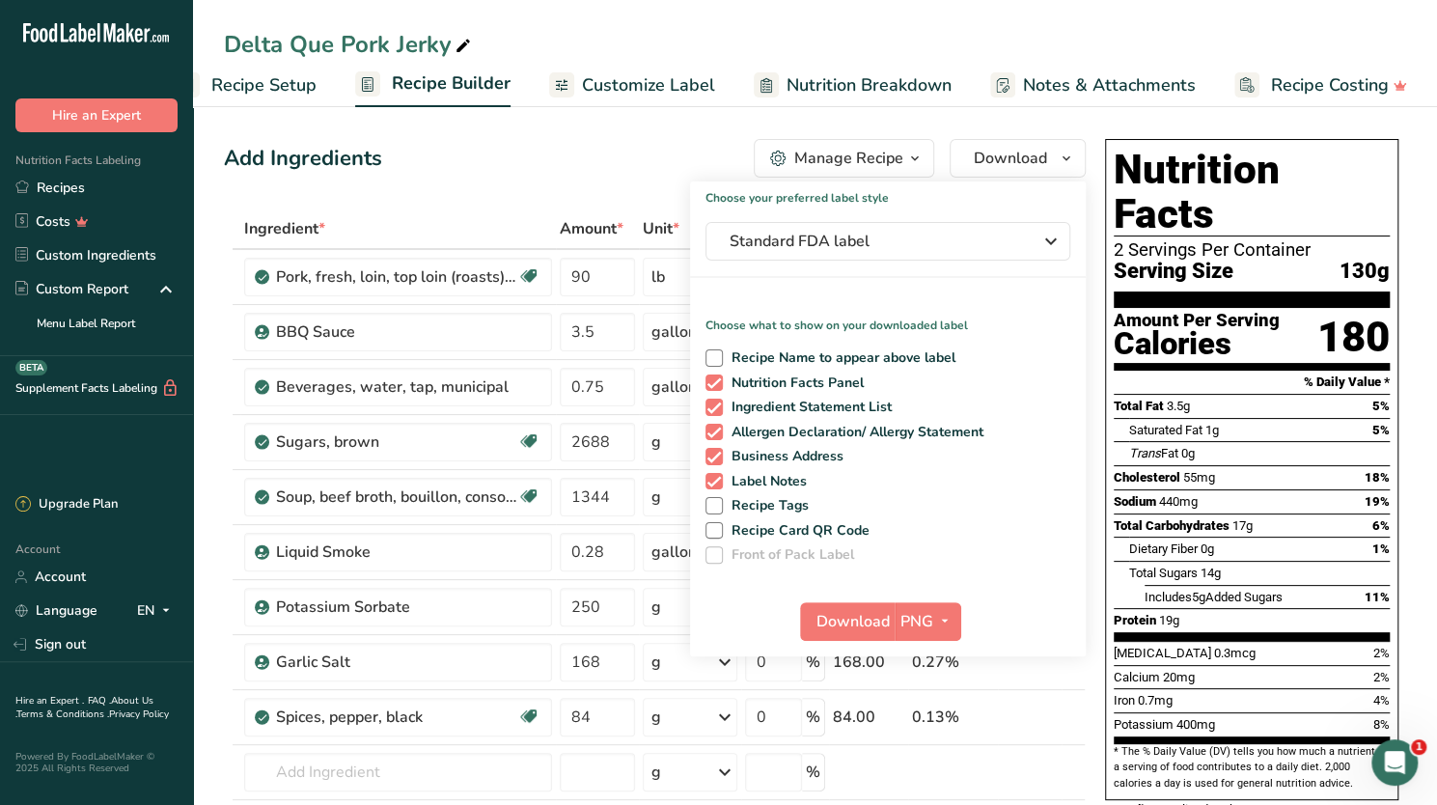
click at [807, 28] on div "Delta Que Pork Jerky" at bounding box center [815, 44] width 1244 height 35
